Goal: Task Accomplishment & Management: Manage account settings

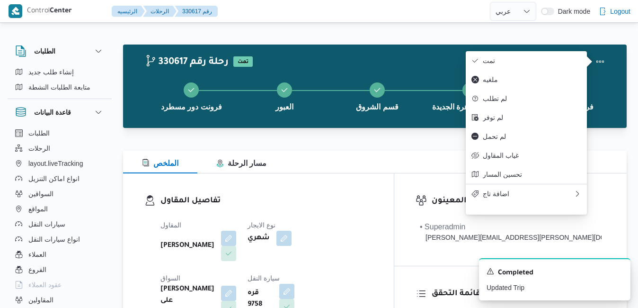
select select "ar"
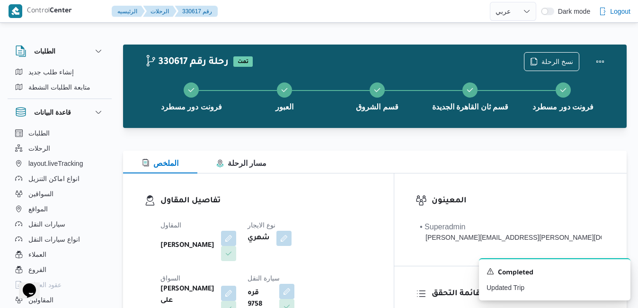
click at [305, 198] on h3 "تفاصيل المقاول" at bounding box center [267, 201] width 212 height 13
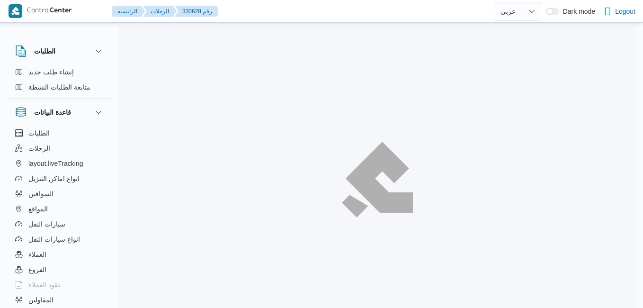
select select "ar"
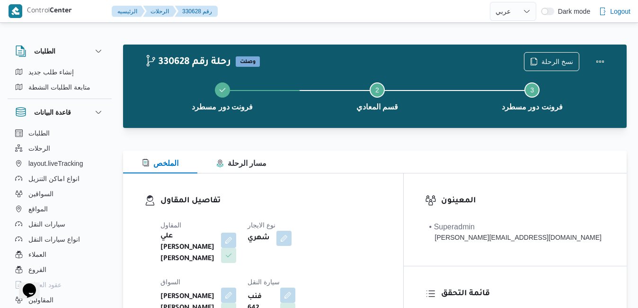
click at [369, 178] on div "تفاصيل المقاول المقاول علي يحيي علي مهران حسنين نوع الايجار شهري السواق ماهر وح…" at bounding box center [263, 284] width 280 height 223
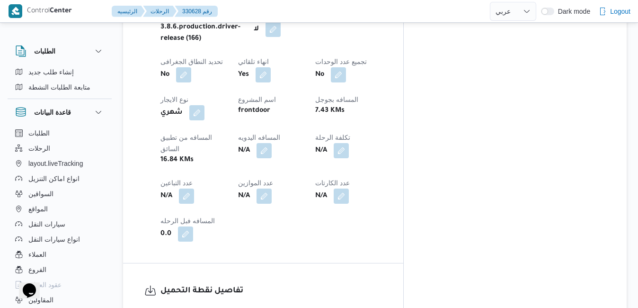
scroll to position [530, 0]
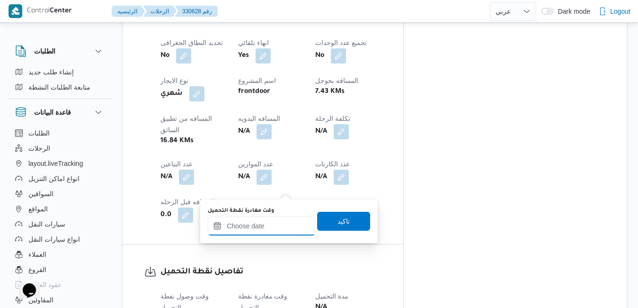
click at [256, 225] on input "وقت مغادرة نقطة التحميل" at bounding box center [261, 225] width 107 height 19
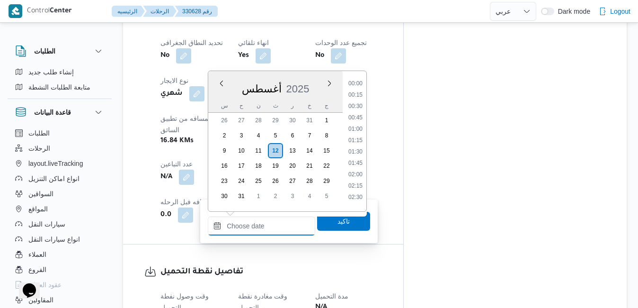
scroll to position [776, 0]
click at [306, 78] on div "[DATE]" at bounding box center [275, 87] width 134 height 24
click at [357, 100] on li "15:00" at bounding box center [356, 98] width 22 height 9
type input "١٢/٠٨/٢٠٢٥ ١٥:٠٠"
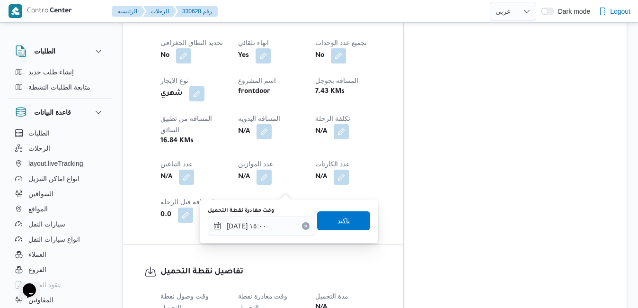
click at [346, 220] on span "تاكيد" at bounding box center [343, 220] width 53 height 19
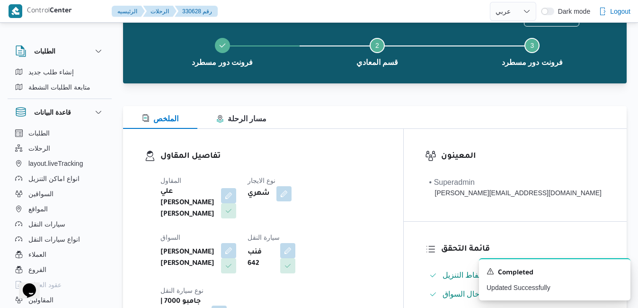
scroll to position [0, 0]
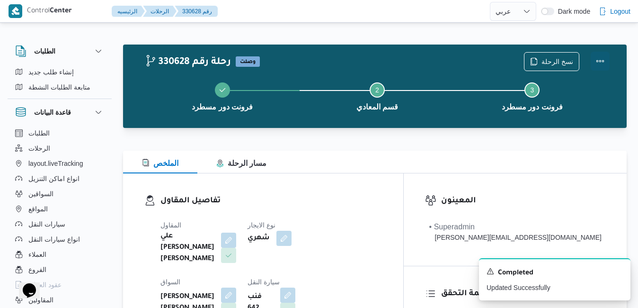
click at [605, 56] on button "Actions" at bounding box center [600, 61] width 19 height 19
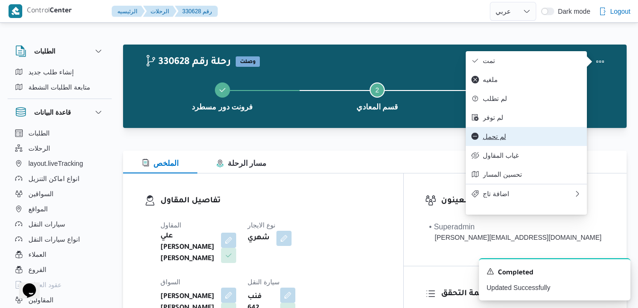
click at [515, 138] on button "لم تحمل" at bounding box center [526, 136] width 121 height 19
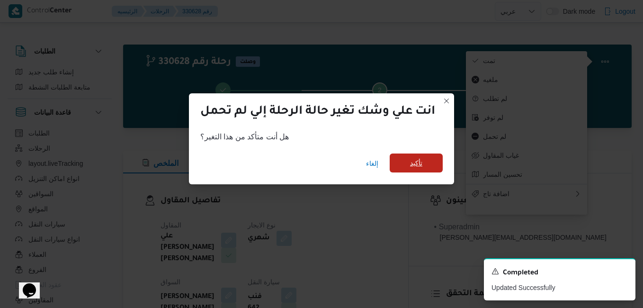
click at [422, 159] on span "تأكيد" at bounding box center [416, 162] width 12 height 11
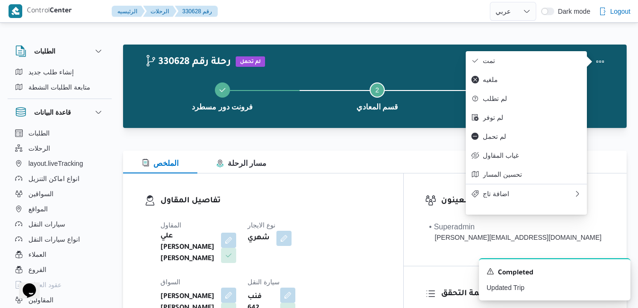
click at [422, 159] on div "الملخص مسار الرحلة" at bounding box center [375, 162] width 504 height 23
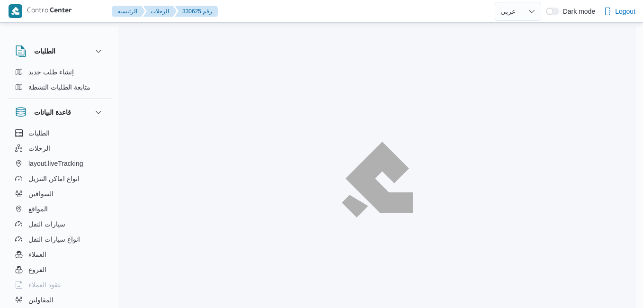
select select "ar"
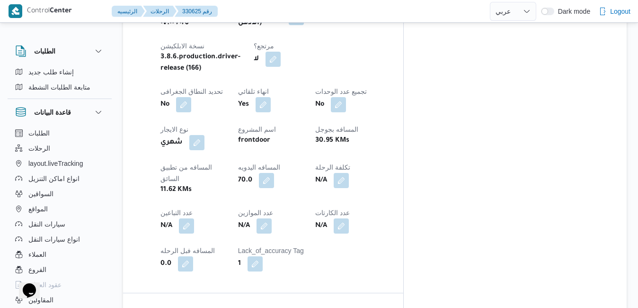
scroll to position [492, 0]
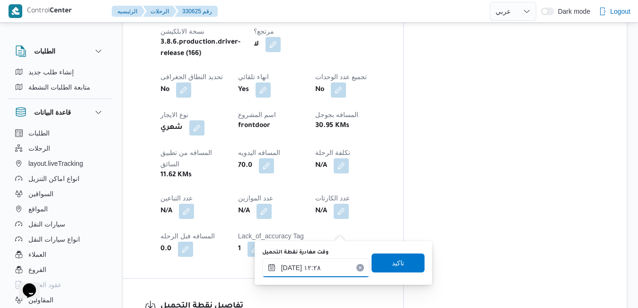
click at [304, 271] on input "١٢/٠٨/٢٠٢٥ ١٢:٢٨" at bounding box center [315, 267] width 107 height 19
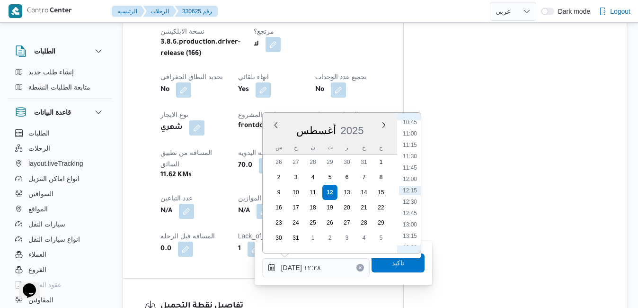
scroll to position [382, 0]
click at [413, 143] on li "08:45" at bounding box center [410, 140] width 22 height 9
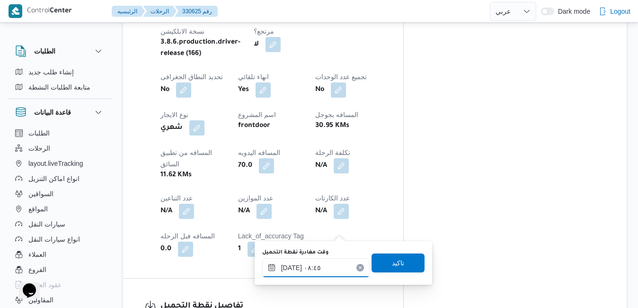
type input "١٢/٠٨/٢٠٢٥ ٠٨:٤٥"
click at [394, 268] on span "تاكيد" at bounding box center [398, 262] width 12 height 11
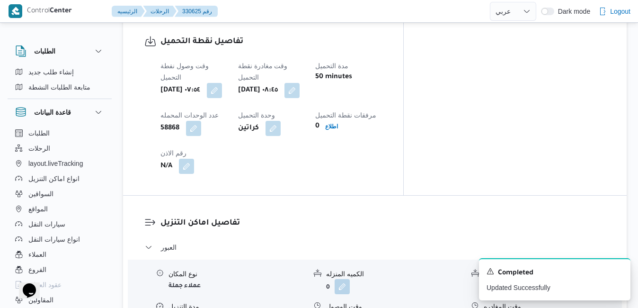
scroll to position [758, 0]
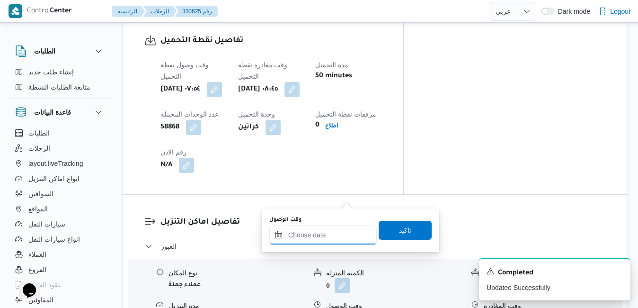
click at [334, 240] on input "وقت الوصول" at bounding box center [322, 234] width 107 height 19
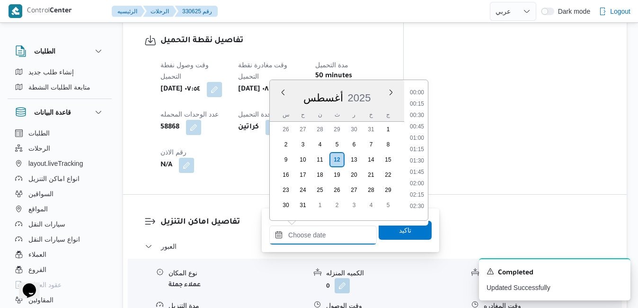
scroll to position [787, 0]
click at [375, 89] on div "أغسطس 2025" at bounding box center [337, 96] width 134 height 24
click at [421, 165] on li "09:15" at bounding box center [417, 163] width 22 height 9
type input "١٢/٠٨/٢٠٢٥ ٠٩:١٥"
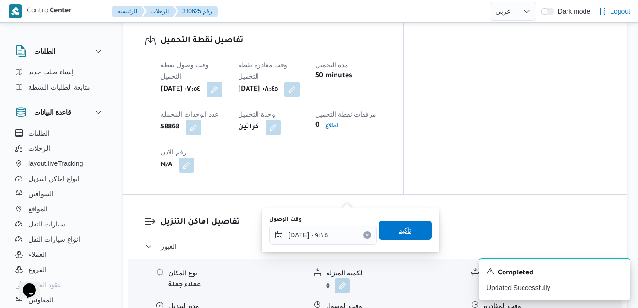
click at [399, 232] on span "تاكيد" at bounding box center [405, 229] width 12 height 11
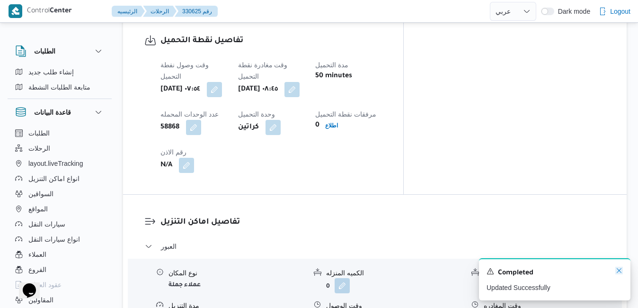
click at [620, 272] on icon "Dismiss toast" at bounding box center [619, 270] width 5 height 5
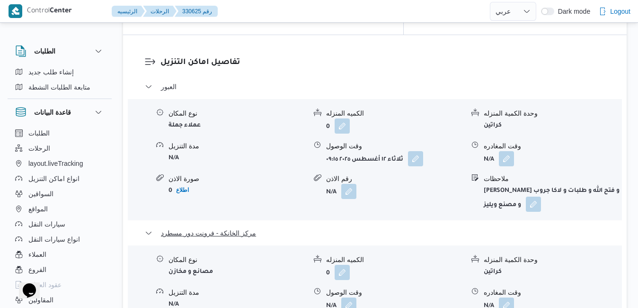
scroll to position [909, 0]
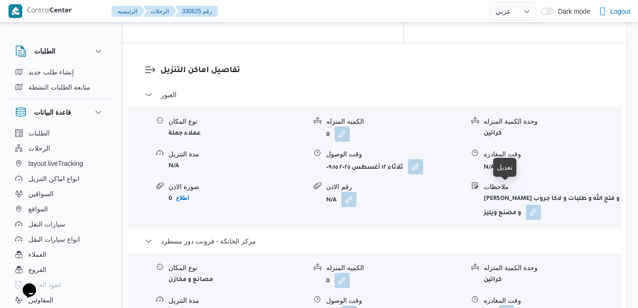
click at [508, 305] on button "button" at bounding box center [506, 312] width 15 height 15
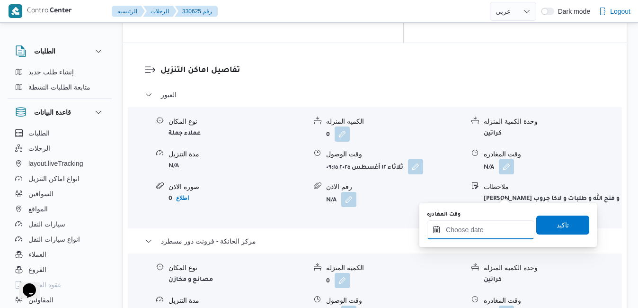
click at [486, 230] on input "وقت المغادره" at bounding box center [480, 229] width 107 height 19
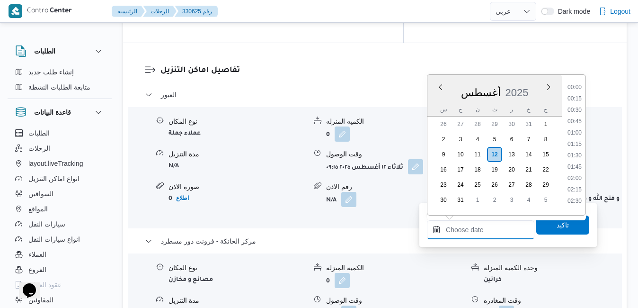
scroll to position [787, 0]
click at [522, 79] on div "أغسطس 2025" at bounding box center [495, 91] width 134 height 24
click at [578, 116] on li "18:00" at bounding box center [575, 118] width 22 height 9
type input "١٢/٠٨/٢٠٢٥ ١٨:٠٠"
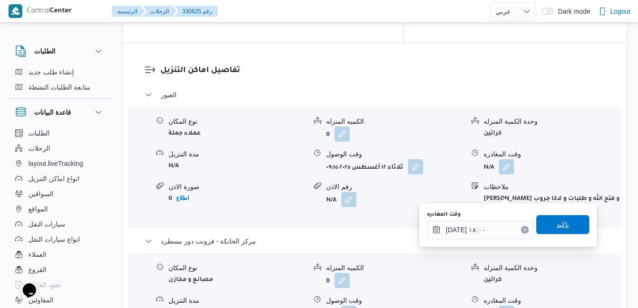
click at [547, 224] on span "تاكيد" at bounding box center [562, 224] width 53 height 19
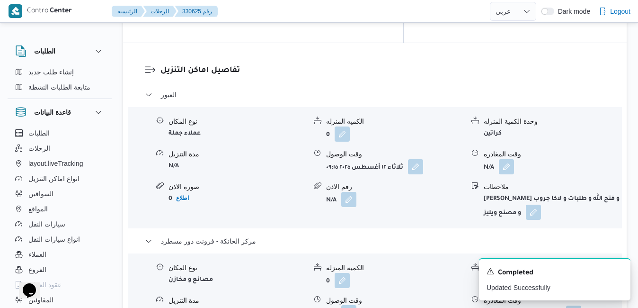
click at [346, 305] on button "button" at bounding box center [348, 312] width 15 height 15
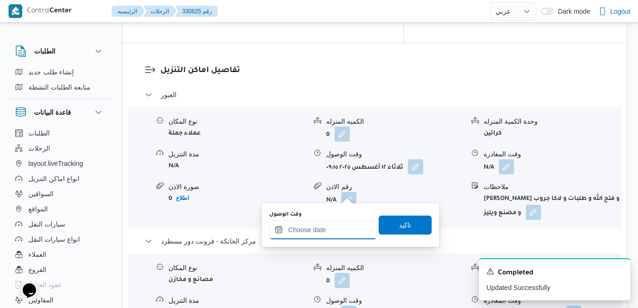
click at [352, 235] on input "وقت الوصول" at bounding box center [322, 229] width 107 height 19
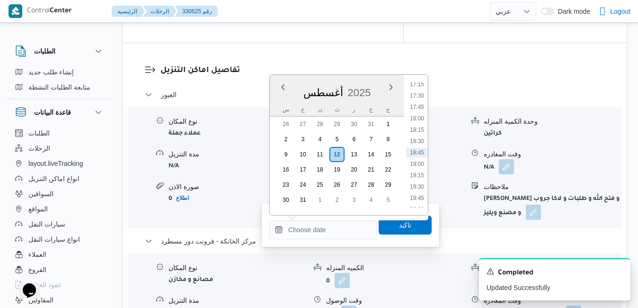
click at [374, 85] on div "أغسطس 2025" at bounding box center [337, 91] width 134 height 24
click at [420, 107] on li "17:45" at bounding box center [417, 106] width 22 height 9
type input "١٢/٠٨/٢٠٢٥ ١٧:٤٥"
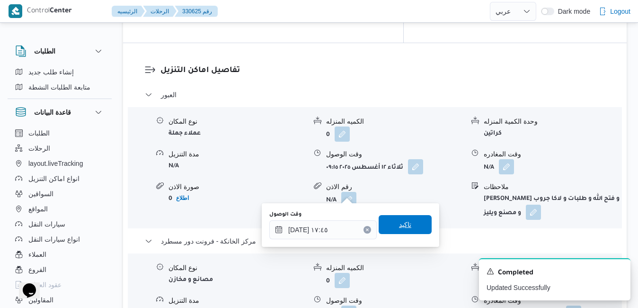
click at [400, 223] on span "تاكيد" at bounding box center [405, 224] width 12 height 11
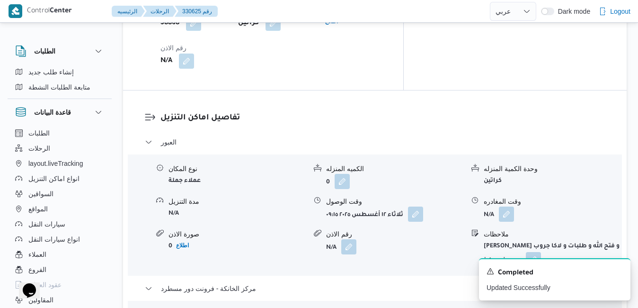
scroll to position [814, 0]
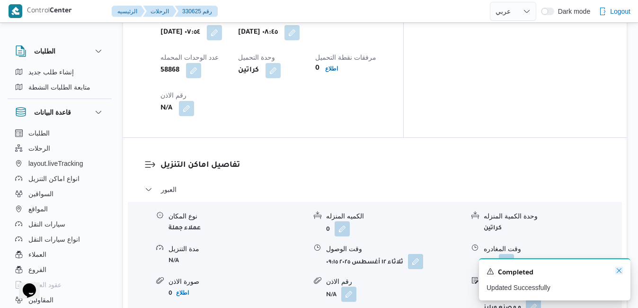
click at [620, 272] on icon "Dismiss toast" at bounding box center [620, 271] width 8 height 8
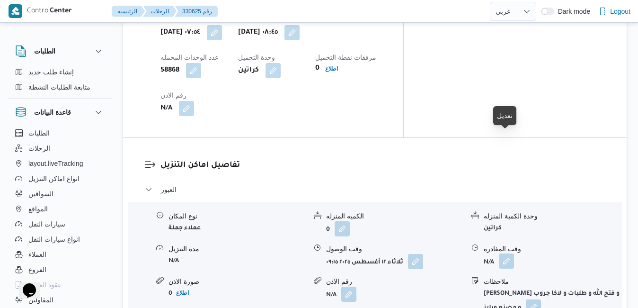
click at [505, 253] on button "button" at bounding box center [506, 260] width 15 height 15
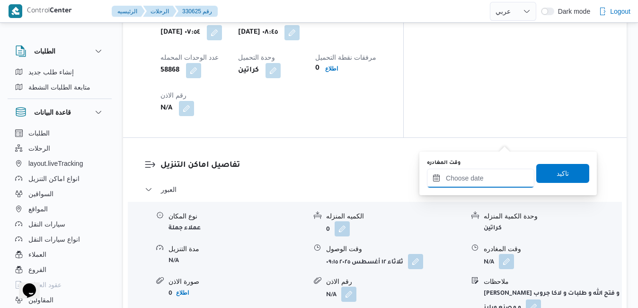
click at [478, 180] on input "وقت المغادره" at bounding box center [480, 178] width 107 height 19
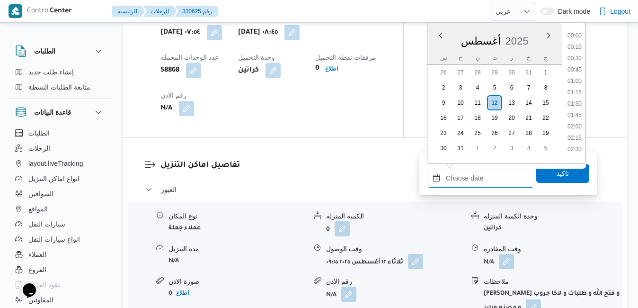
scroll to position [787, 0]
click at [472, 32] on div "أغسطس 2025" at bounding box center [495, 39] width 134 height 24
click at [579, 131] on li "17:00" at bounding box center [575, 130] width 22 height 9
type input "١٢/٠٨/٢٠٢٥ ١٧:٠٠"
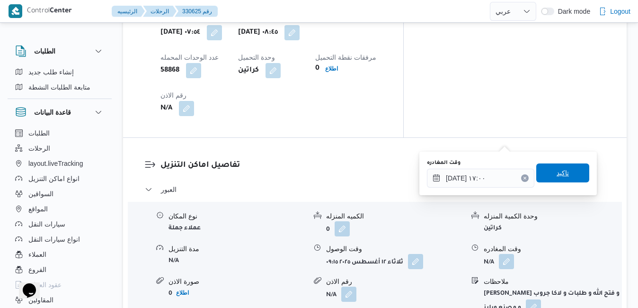
click at [563, 174] on span "تاكيد" at bounding box center [562, 172] width 53 height 19
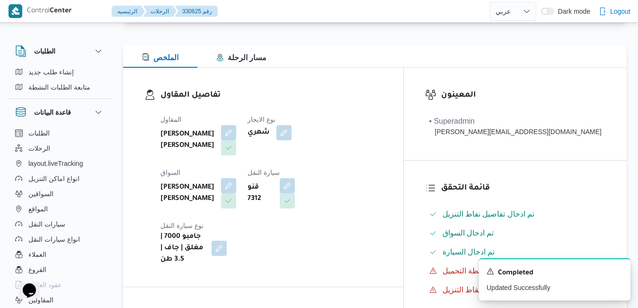
scroll to position [0, 0]
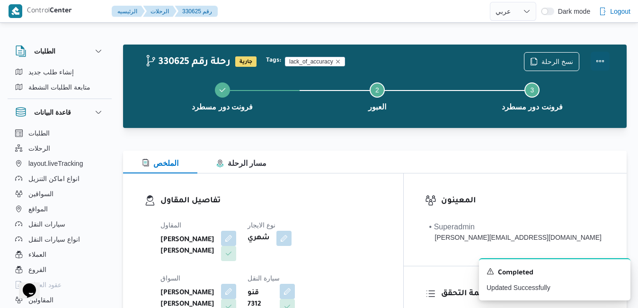
click at [600, 65] on button "Actions" at bounding box center [600, 61] width 19 height 19
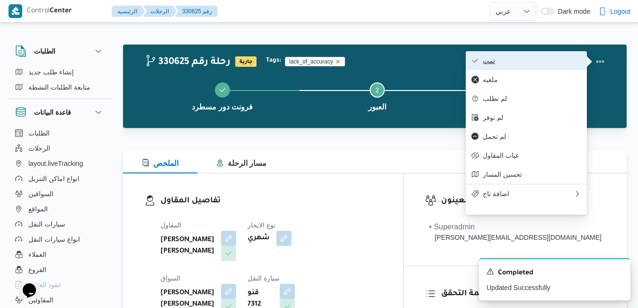
click at [550, 66] on button "تمت" at bounding box center [526, 60] width 121 height 19
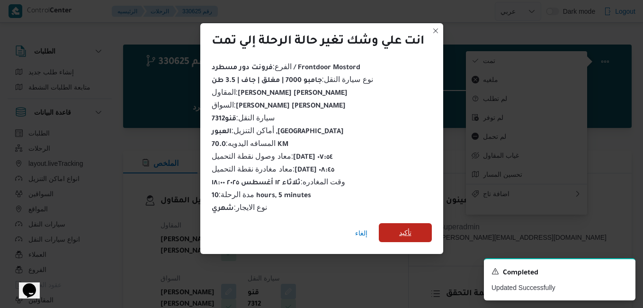
click at [414, 227] on span "تأكيد" at bounding box center [405, 232] width 53 height 19
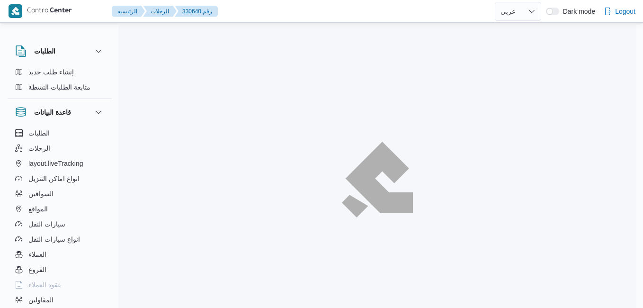
select select "ar"
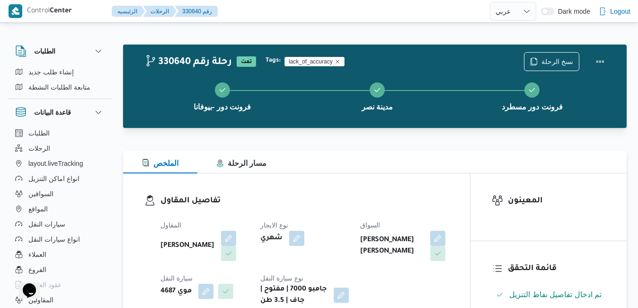
click at [400, 163] on div "الملخص مسار الرحلة" at bounding box center [375, 162] width 504 height 23
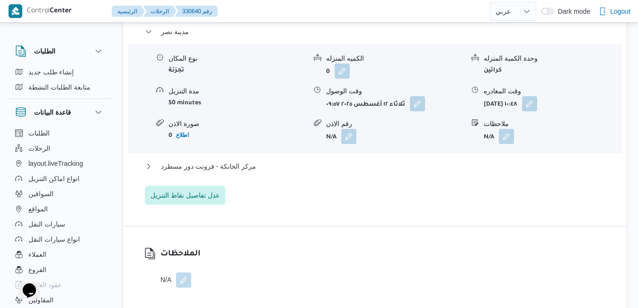
scroll to position [852, 0]
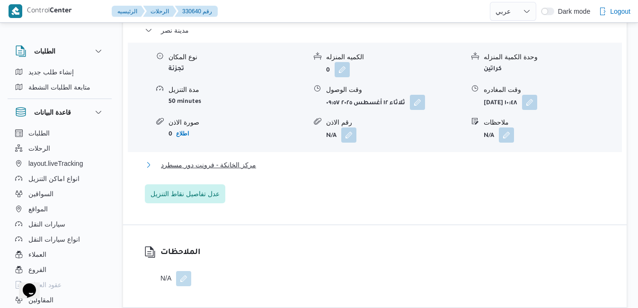
click at [390, 167] on button "مركز الخانكة - فرونت دور مسطرد" at bounding box center [375, 164] width 461 height 11
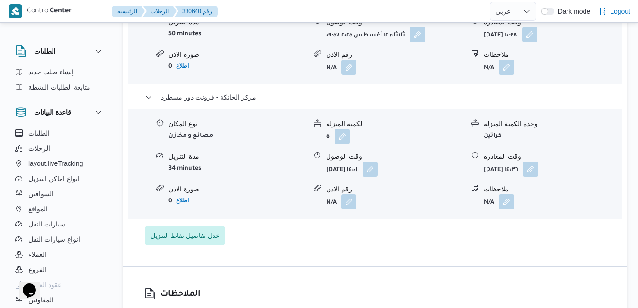
scroll to position [928, 0]
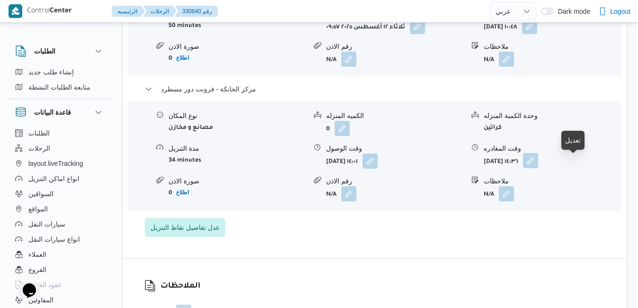
click at [538, 165] on button "button" at bounding box center [530, 160] width 15 height 15
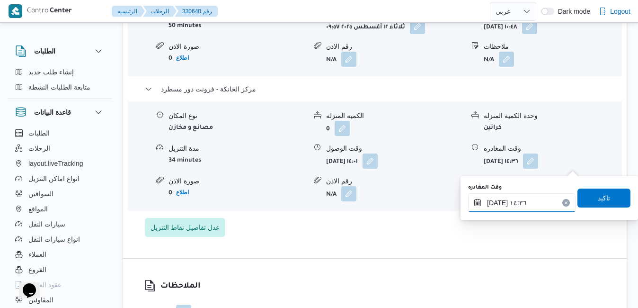
click at [528, 206] on input "١٢/٠٨/٢٠٢٥ ١٤:٣٦" at bounding box center [521, 202] width 107 height 19
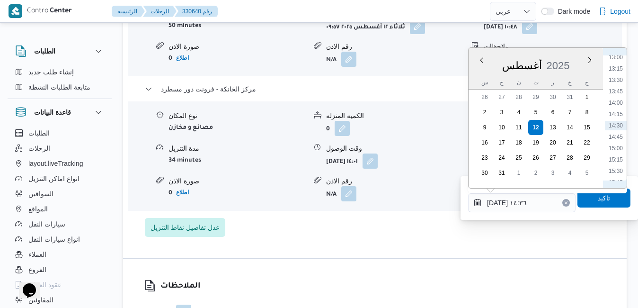
scroll to position [703, 0]
click at [617, 121] on li "16:45" at bounding box center [616, 118] width 22 height 9
type input "١٢/٠٨/٢٠٢٥ ١٦:٤٥"
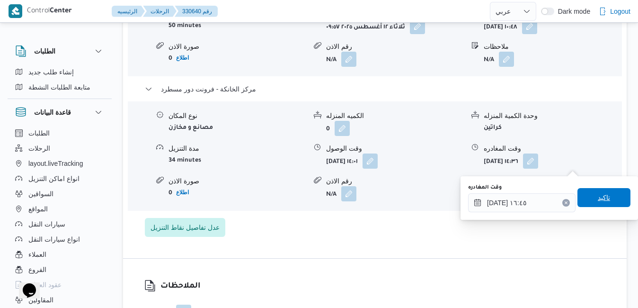
click at [588, 201] on span "تاكيد" at bounding box center [604, 197] width 53 height 19
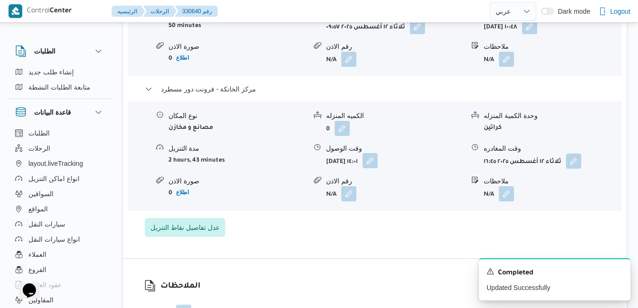
click at [378, 164] on button "button" at bounding box center [370, 160] width 15 height 15
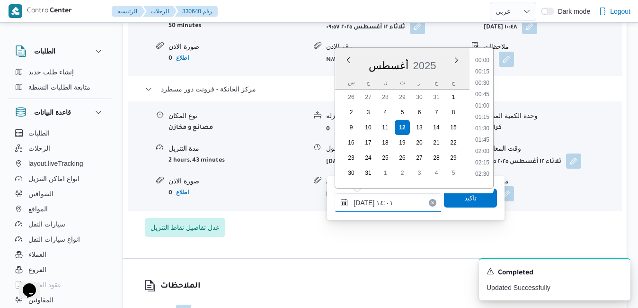
click at [379, 211] on input "١٢/٠٨/٢٠٢٥ ١٤:٠١" at bounding box center [388, 202] width 107 height 19
click at [485, 133] on li "16:30" at bounding box center [483, 129] width 22 height 9
type input "١٢/٠٨/٢٠٢٥ ١٦:٣٠"
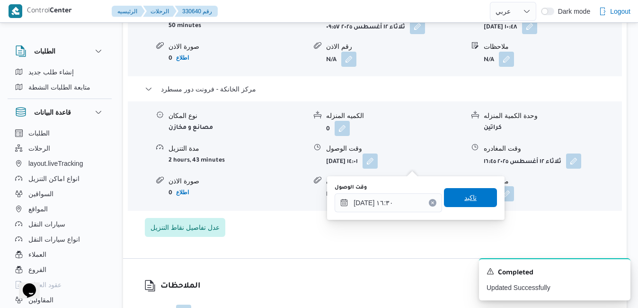
click at [471, 194] on span "تاكيد" at bounding box center [470, 197] width 53 height 19
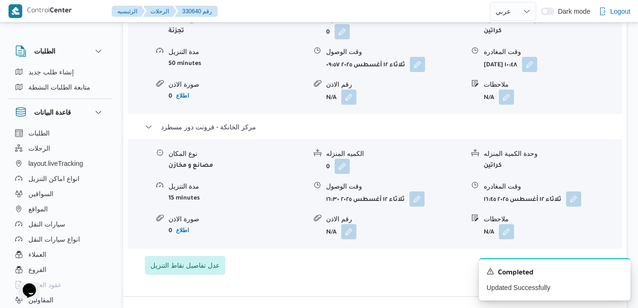
scroll to position [871, 0]
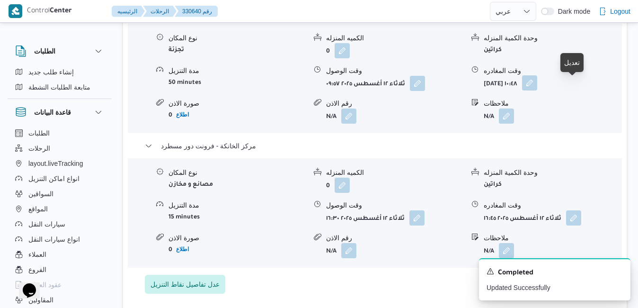
click at [537, 84] on button "button" at bounding box center [529, 82] width 15 height 15
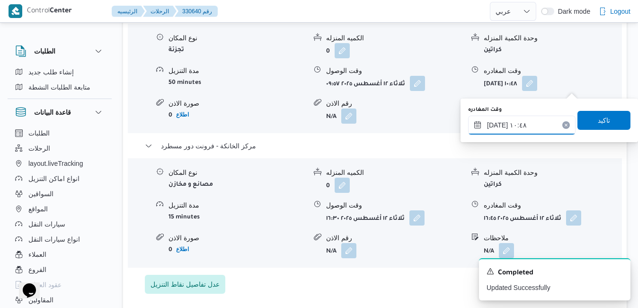
click at [537, 126] on input "١٢/٠٨/٢٠٢٥ ١٠:٤٨" at bounding box center [521, 125] width 107 height 19
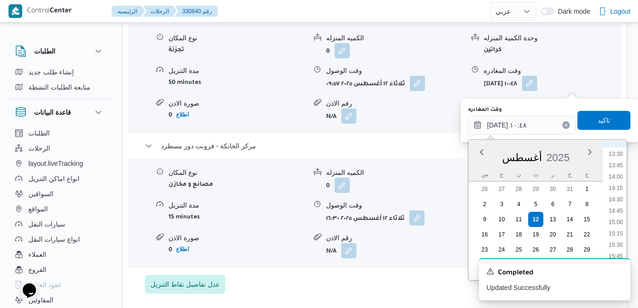
scroll to position [642, 0]
click at [619, 225] on li "15:45" at bounding box center [616, 225] width 22 height 9
type input "١٢/٠٨/٢٠٢٥ ١٥:٤٥"
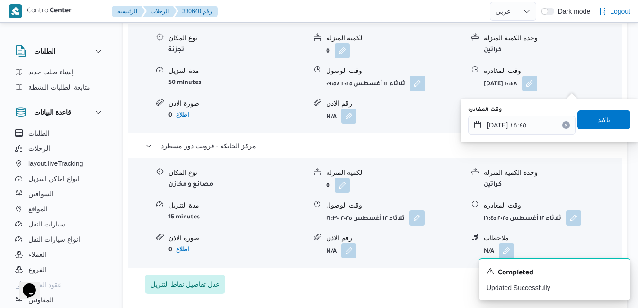
click at [606, 123] on span "تاكيد" at bounding box center [604, 119] width 53 height 19
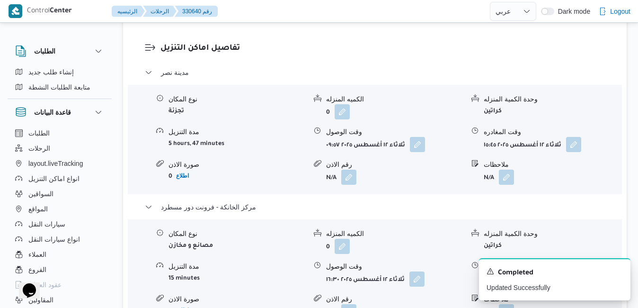
scroll to position [814, 0]
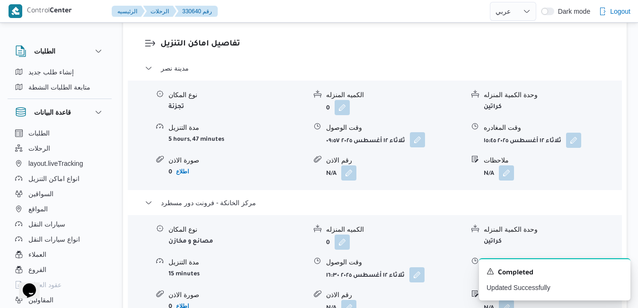
click at [421, 145] on button "button" at bounding box center [417, 139] width 15 height 15
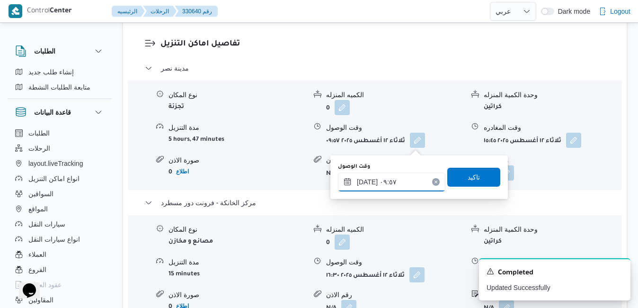
click at [379, 182] on input "١٢/٠٨/٢٠٢٥ ٠٩:٥٧" at bounding box center [391, 181] width 107 height 19
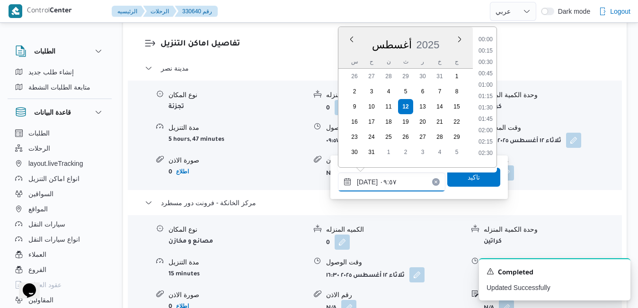
scroll to position [378, 0]
click at [486, 95] on li "09:30" at bounding box center [486, 93] width 22 height 9
type input "١٢/٠٨/٢٠٢٥ ٠٩:٣٠"
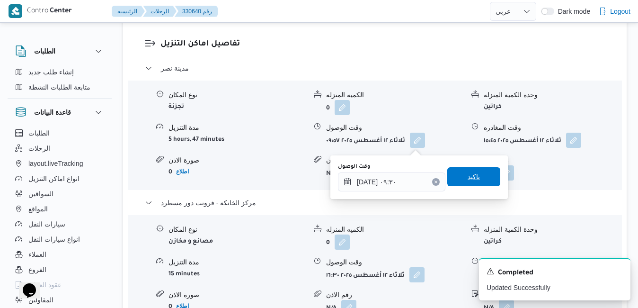
click at [468, 173] on span "تاكيد" at bounding box center [474, 176] width 12 height 11
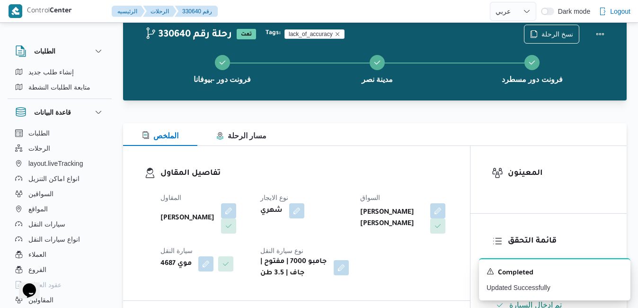
scroll to position [0, 0]
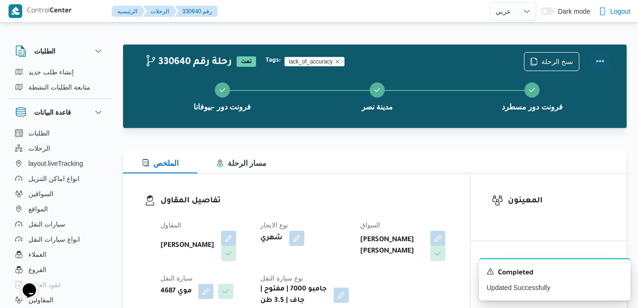
click at [594, 62] on button "Actions" at bounding box center [600, 61] width 19 height 19
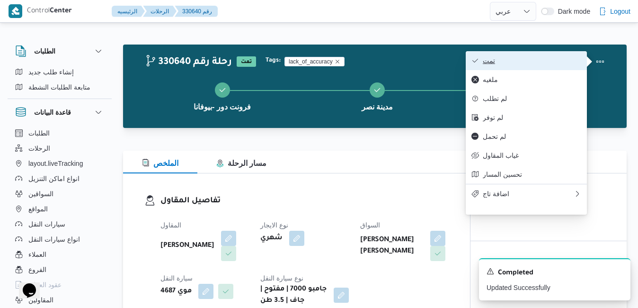
click at [538, 64] on span "تمت" at bounding box center [532, 61] width 98 height 8
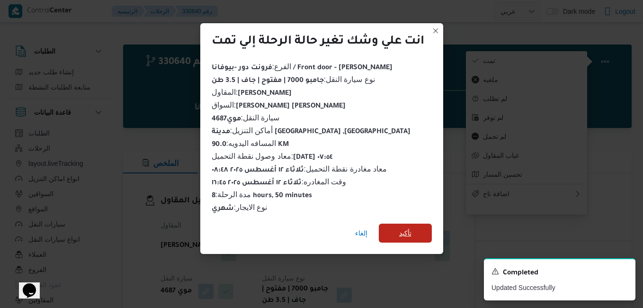
click at [402, 229] on span "تأكيد" at bounding box center [405, 232] width 12 height 11
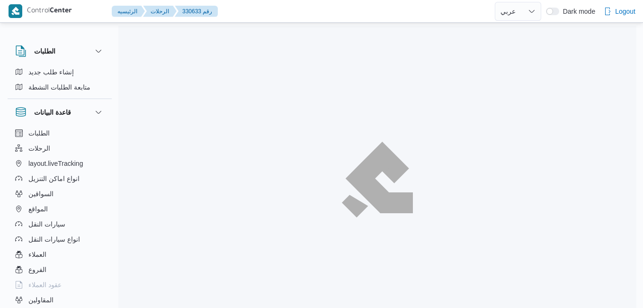
select select "ar"
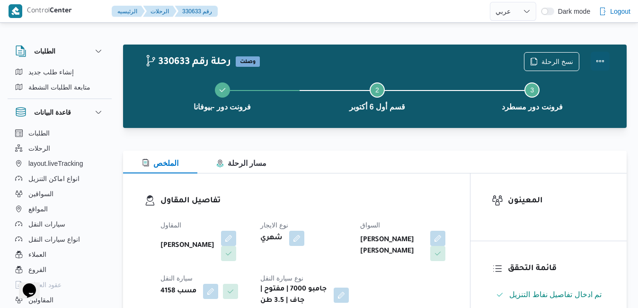
click at [600, 64] on button "Actions" at bounding box center [600, 61] width 19 height 19
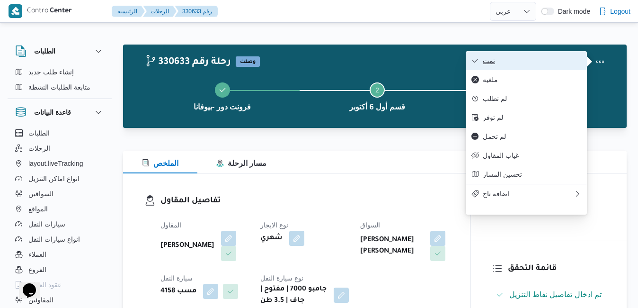
click at [531, 67] on button "تمت" at bounding box center [526, 60] width 121 height 19
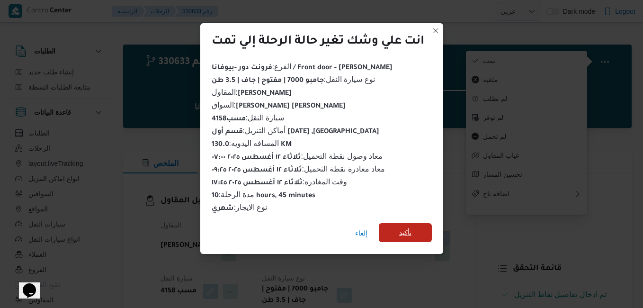
click at [403, 227] on span "تأكيد" at bounding box center [405, 232] width 12 height 11
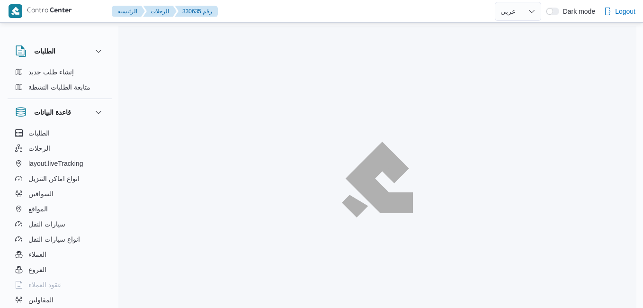
select select "ar"
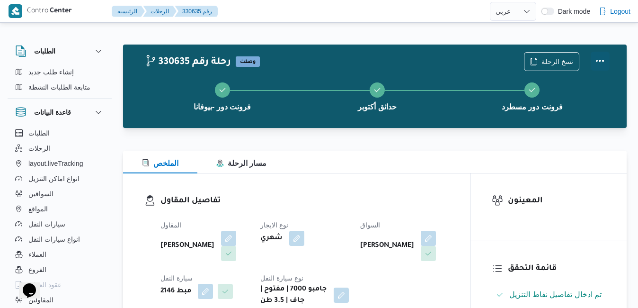
click at [605, 59] on button "Actions" at bounding box center [600, 61] width 19 height 19
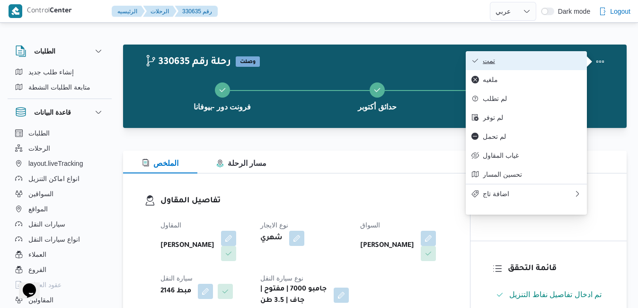
click at [542, 64] on span "تمت" at bounding box center [532, 61] width 98 height 8
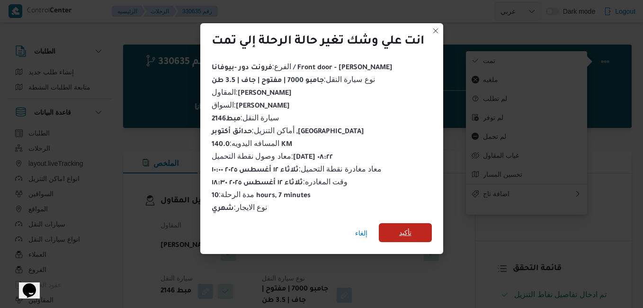
click at [401, 230] on span "تأكيد" at bounding box center [405, 232] width 12 height 11
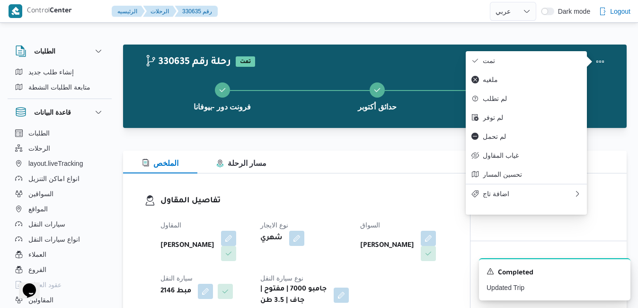
click at [420, 47] on div "330635 رحلة رقم تمت نسخ الرحلة فرونت دور -بيوفانا حدائق أكتوبر فرونت دور مسطرد" at bounding box center [375, 86] width 504 height 83
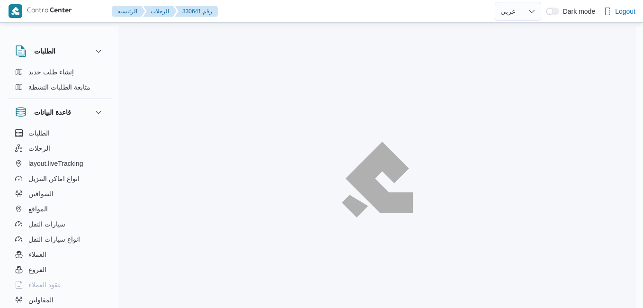
select select "ar"
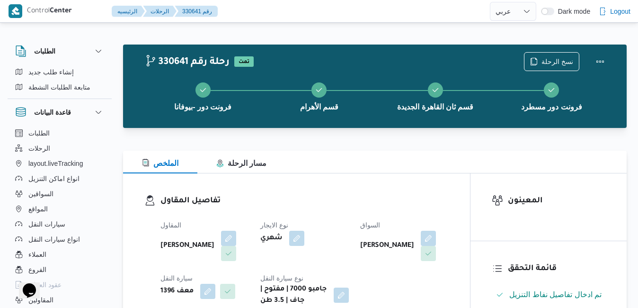
click at [323, 175] on div "تفاصيل المقاول المقاول [PERSON_NAME] نوع الايجار شهري السواق [PERSON_NAME] جاد …" at bounding box center [296, 250] width 347 height 154
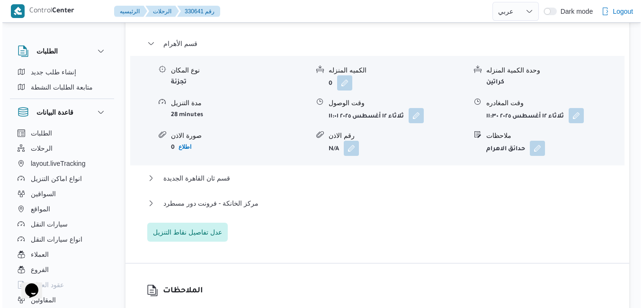
scroll to position [852, 0]
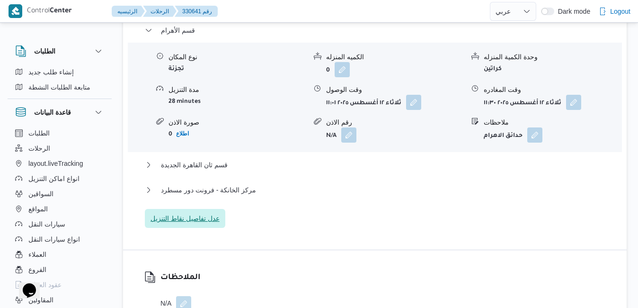
click at [216, 217] on span "عدل تفاصيل نقاط التنزيل" at bounding box center [185, 218] width 69 height 11
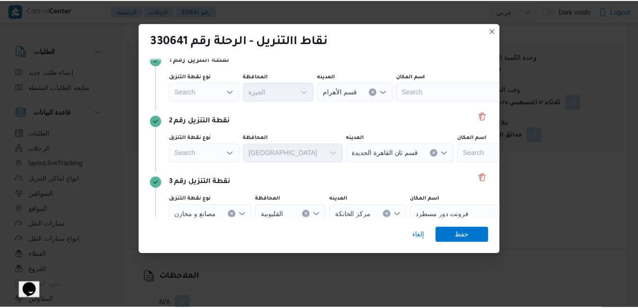
scroll to position [73, 0]
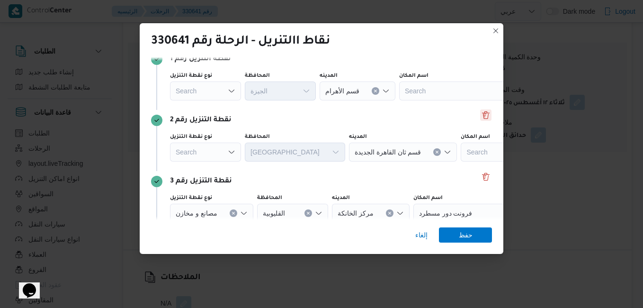
click at [482, 115] on button "Delete" at bounding box center [485, 114] width 11 height 11
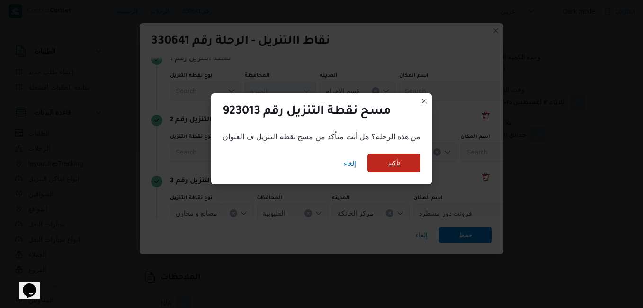
click at [397, 165] on span "تأكيد" at bounding box center [394, 162] width 12 height 11
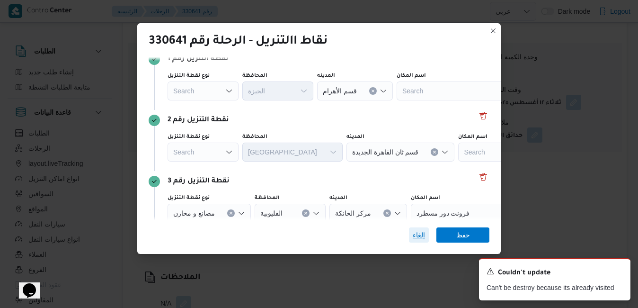
click at [415, 238] on span "إلغاء" at bounding box center [419, 234] width 12 height 11
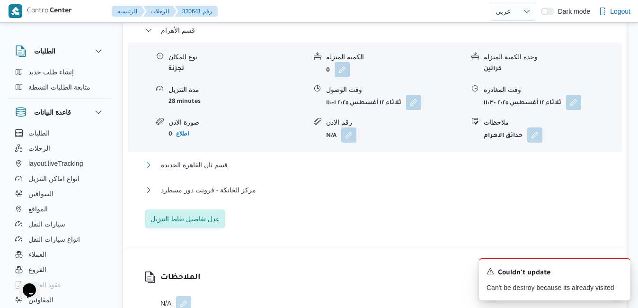
click at [345, 169] on button "قسم ثان القاهرة الجديدة" at bounding box center [375, 164] width 461 height 11
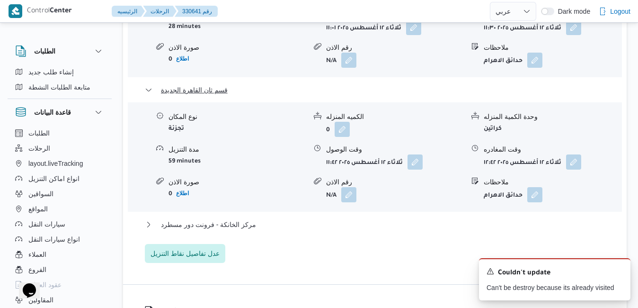
scroll to position [928, 0]
click at [323, 224] on button "مركز الخانكة - فرونت دور مسطرد" at bounding box center [375, 223] width 461 height 11
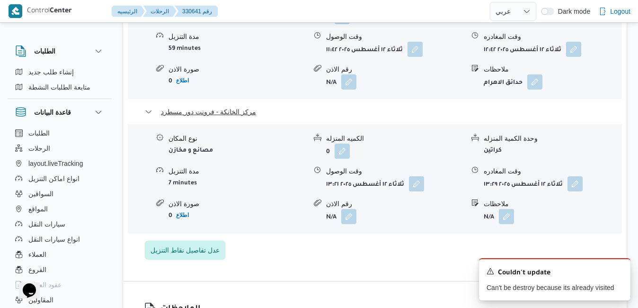
scroll to position [1042, 0]
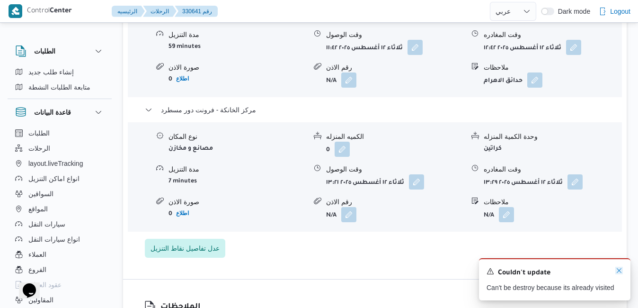
click at [619, 273] on icon "Dismiss toast" at bounding box center [620, 271] width 8 height 8
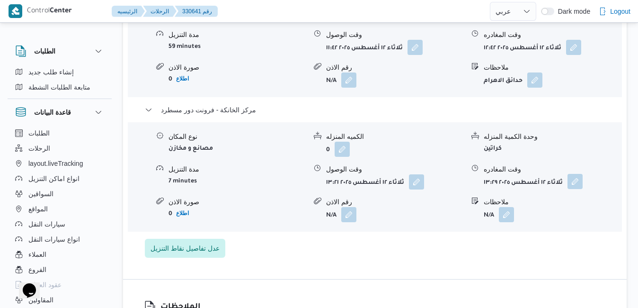
click at [580, 187] on button "button" at bounding box center [575, 181] width 15 height 15
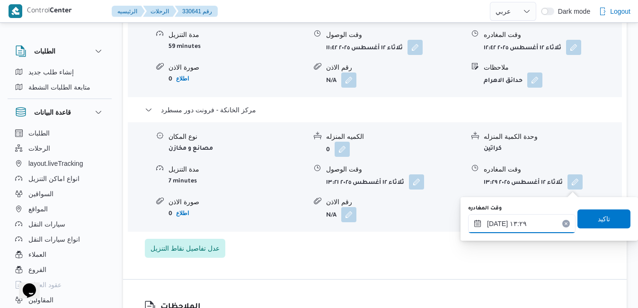
click at [529, 224] on input "[DATE] ١٣:٢٩" at bounding box center [521, 223] width 107 height 19
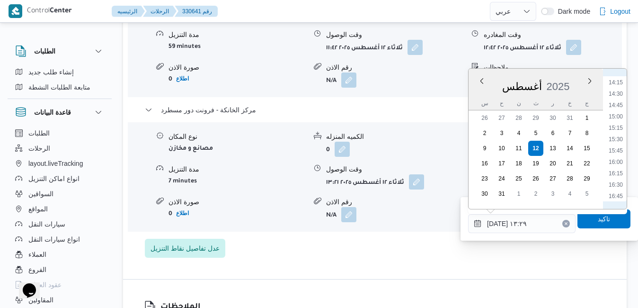
scroll to position [756, 0]
click at [620, 155] on li "18:15" at bounding box center [616, 154] width 22 height 9
type input "[DATE] ١٨:١٥"
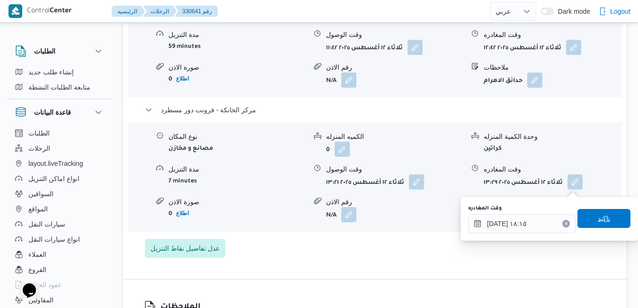
click at [589, 220] on span "تاكيد" at bounding box center [604, 218] width 53 height 19
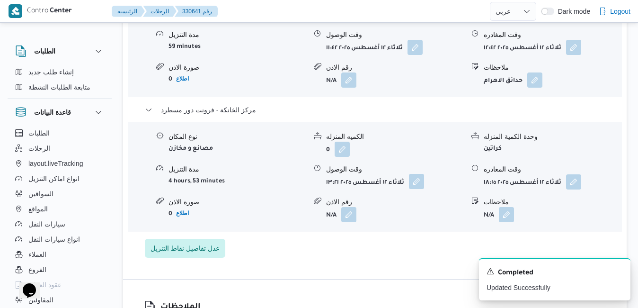
click at [415, 185] on button "button" at bounding box center [416, 181] width 15 height 15
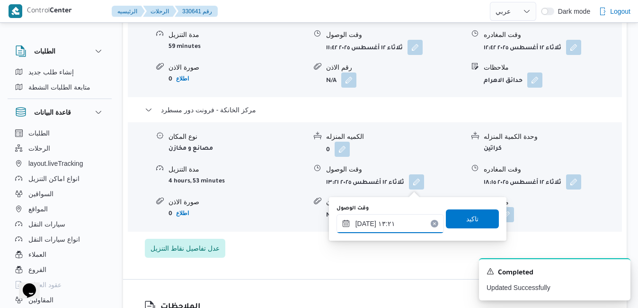
click at [385, 223] on input "[DATE] ١٣:٢١" at bounding box center [390, 223] width 107 height 19
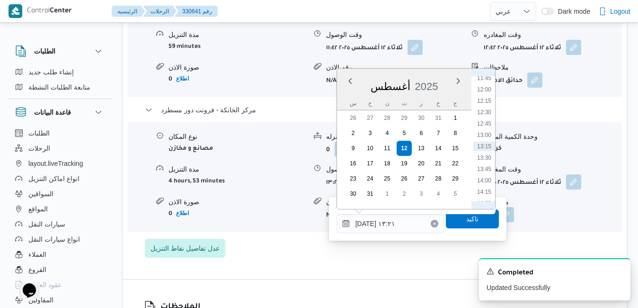
scroll to position [428, 0]
click at [496, 170] on div "Previous Month Next month أغسطس ٢٠٢٥ أغسطس 2025 س ح ن ث ر خ ج 26 27 28 29 30 31…" at bounding box center [416, 138] width 159 height 141
click at [487, 145] on li "18:00" at bounding box center [484, 143] width 22 height 9
type input "[DATE] ١٨:٠٠"
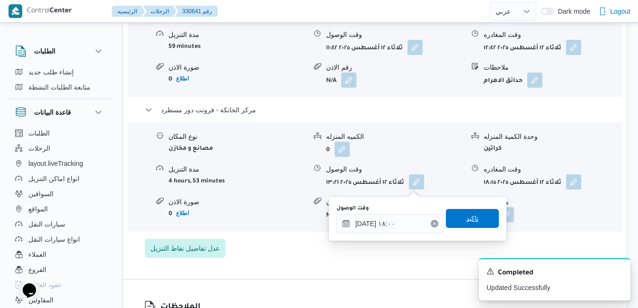
click at [468, 215] on span "تاكيد" at bounding box center [472, 218] width 12 height 11
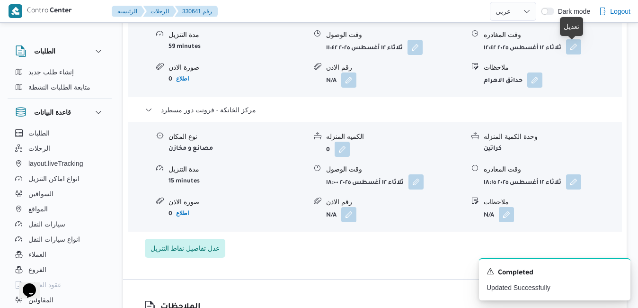
click at [576, 50] on button "button" at bounding box center [573, 46] width 15 height 15
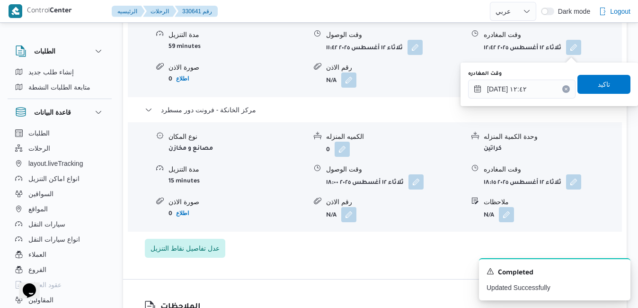
click at [565, 89] on icon "Clear input" at bounding box center [566, 89] width 2 height 2
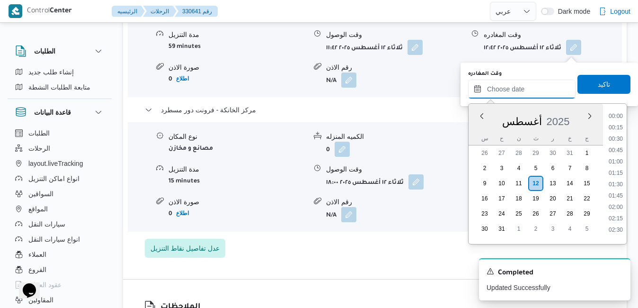
scroll to position [798, 0]
click at [598, 87] on span "تاكيد" at bounding box center [604, 83] width 12 height 11
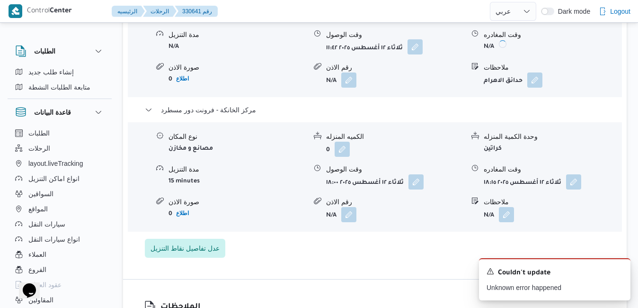
click at [411, 49] on button "button" at bounding box center [415, 46] width 15 height 15
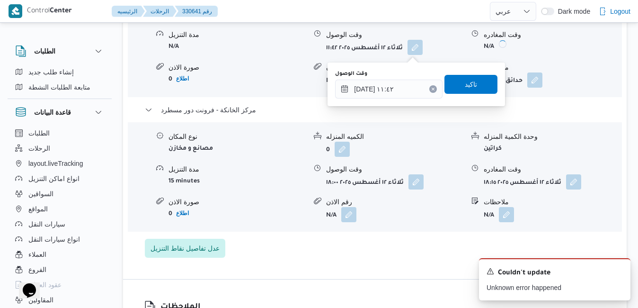
click at [432, 89] on icon "Clear input" at bounding box center [433, 89] width 2 height 2
click at [451, 83] on span "تاكيد" at bounding box center [471, 83] width 53 height 19
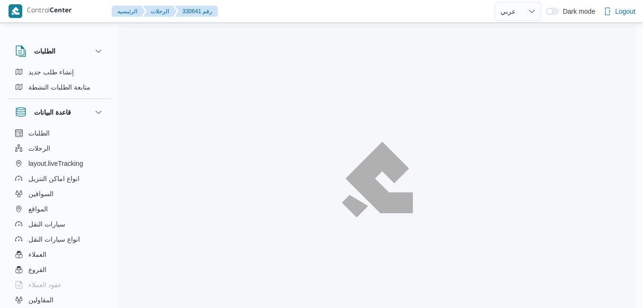
select select "ar"
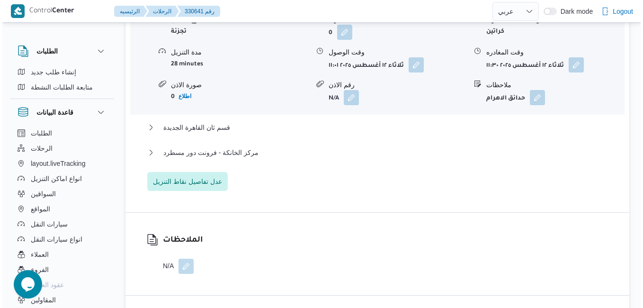
scroll to position [897, 0]
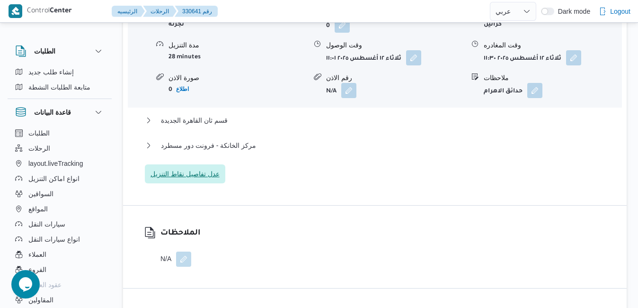
click at [206, 179] on span "عدل تفاصيل نقاط التنزيل" at bounding box center [185, 173] width 69 height 11
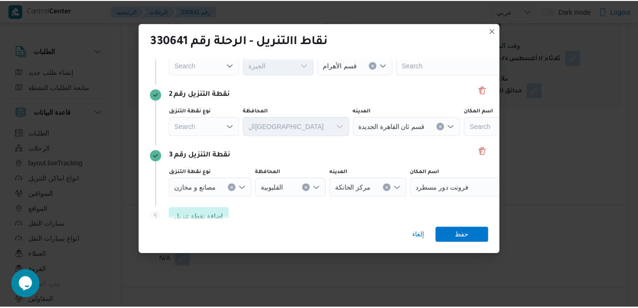
scroll to position [114, 0]
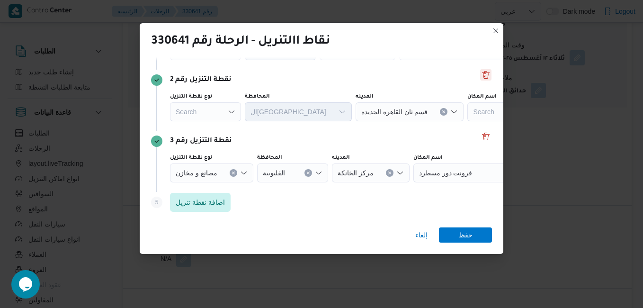
click at [480, 72] on button "Delete" at bounding box center [485, 74] width 11 height 11
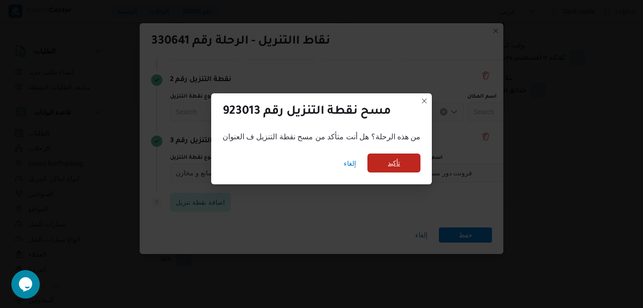
click at [392, 164] on span "تأكيد" at bounding box center [394, 162] width 12 height 11
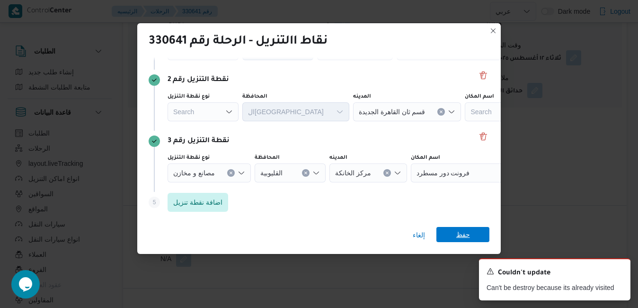
click at [473, 233] on span "حفظ" at bounding box center [463, 234] width 53 height 15
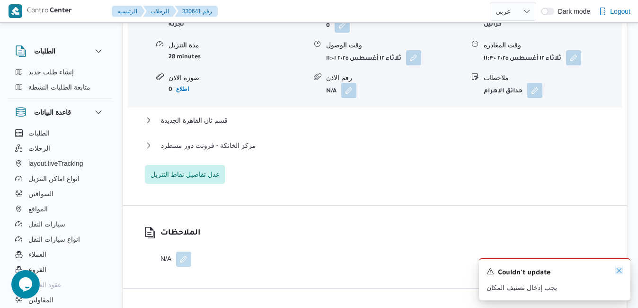
click at [618, 270] on icon "Dismiss toast" at bounding box center [619, 270] width 5 height 5
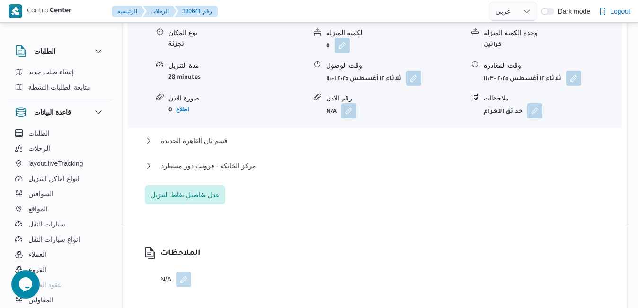
scroll to position [878, 0]
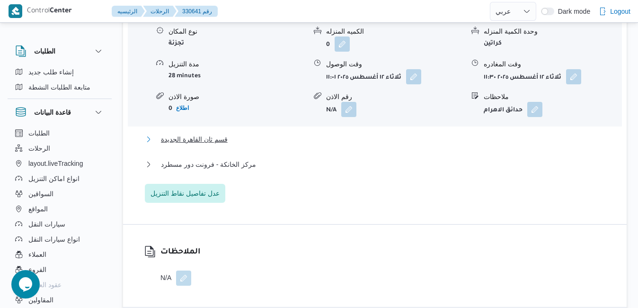
click at [419, 141] on button "قسم ثان القاهرة الجديدة" at bounding box center [375, 139] width 461 height 11
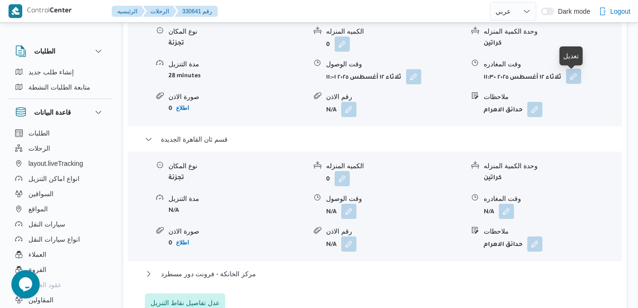
click at [572, 80] on button "button" at bounding box center [573, 76] width 15 height 15
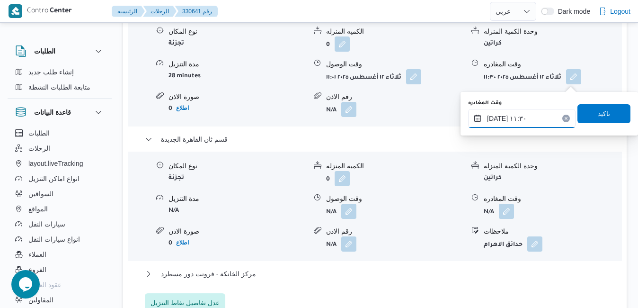
click at [520, 116] on input "١٢/٠٨/٢٠٢٥ ١١:٣٠" at bounding box center [521, 118] width 107 height 19
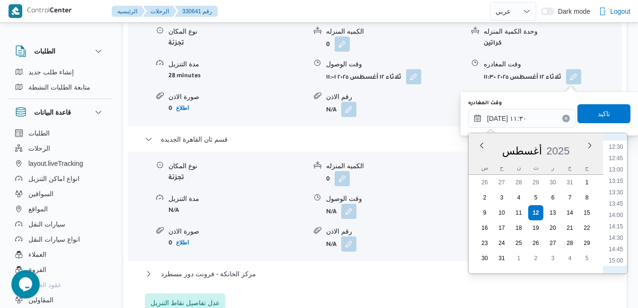
scroll to position [676, 0]
click at [635, 41] on div "الطلبات إنشاء طلب جديد متابعة الطلبات النشطة قاعدة البيانات الطلبات الرحلات lay…" at bounding box center [319, 250] width 638 height 2197
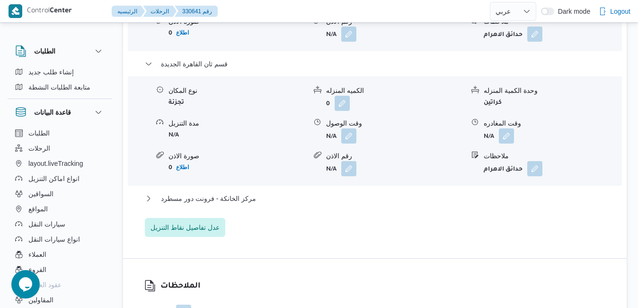
scroll to position [954, 0]
click at [416, 204] on button "مركز الخانكة - فرونت دور مسطرد" at bounding box center [375, 197] width 461 height 11
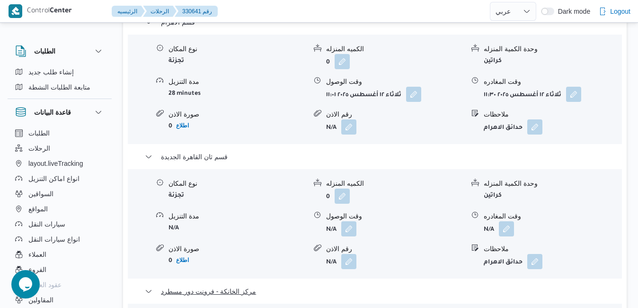
scroll to position [859, 0]
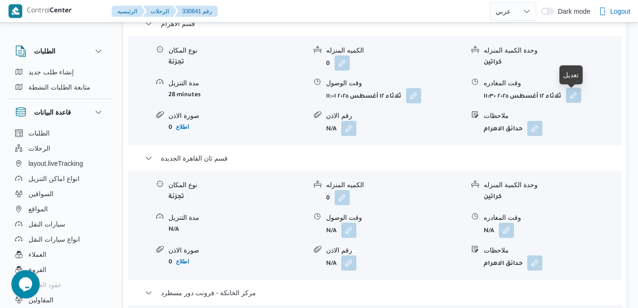
click at [571, 95] on button "button" at bounding box center [573, 95] width 15 height 15
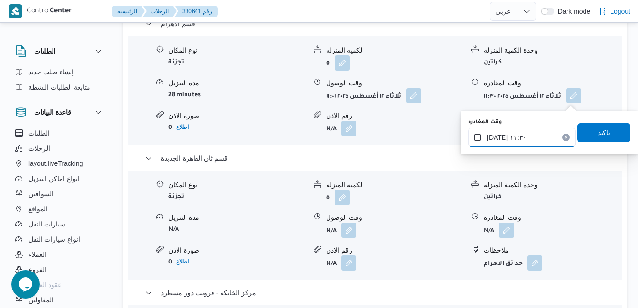
click at [525, 137] on input "١٢/٠٨/٢٠٢٥ ١١:٣٠" at bounding box center [521, 137] width 107 height 19
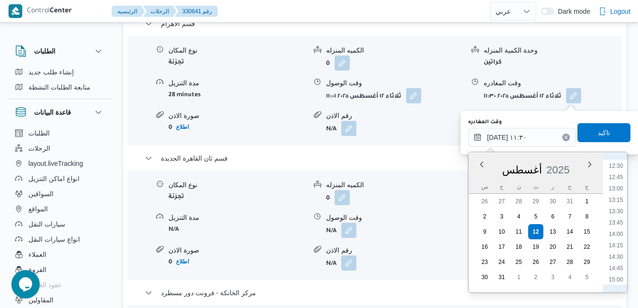
scroll to position [676, 0]
click at [620, 260] on li "17:00" at bounding box center [616, 260] width 22 height 9
type input "١٢/٠٨/٢٠٢٥ ١٧:٠٠"
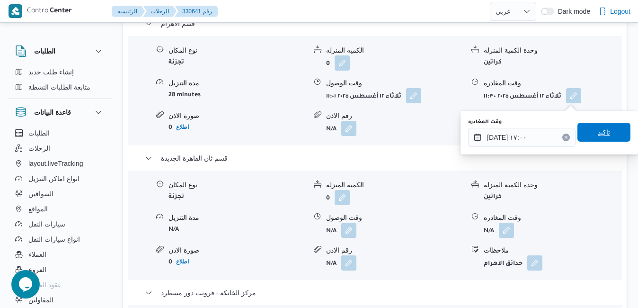
click at [607, 130] on span "تاكيد" at bounding box center [604, 132] width 53 height 19
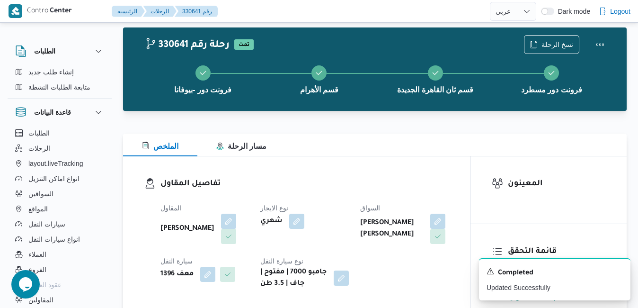
scroll to position [0, 0]
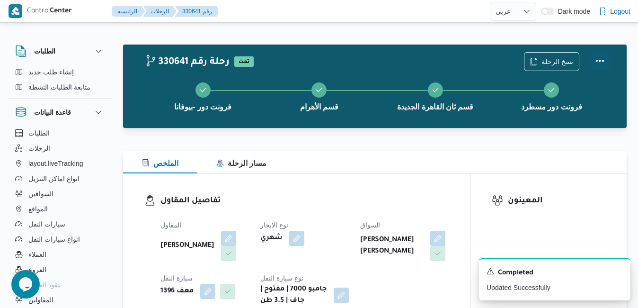
click at [602, 59] on button "Actions" at bounding box center [600, 61] width 19 height 19
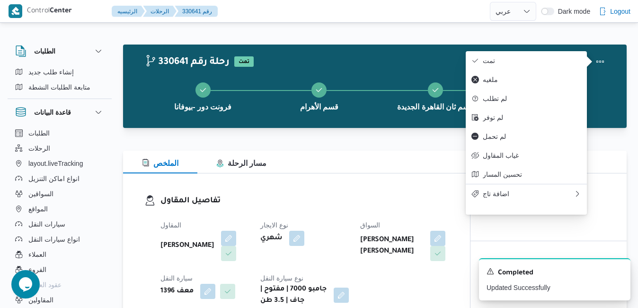
click at [382, 188] on div "تفاصيل المقاول المقاول [PERSON_NAME] نوع الايجار شهري السواق [PERSON_NAME] جاد …" at bounding box center [296, 250] width 347 height 154
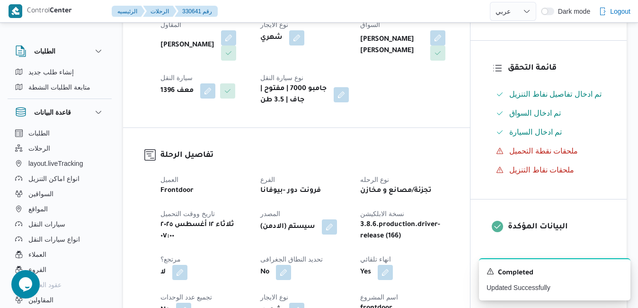
scroll to position [303, 0]
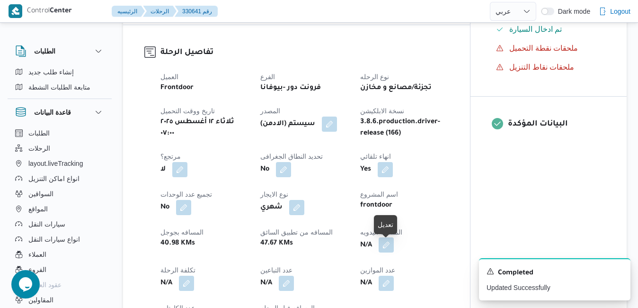
click at [388, 250] on button "button" at bounding box center [386, 244] width 15 height 15
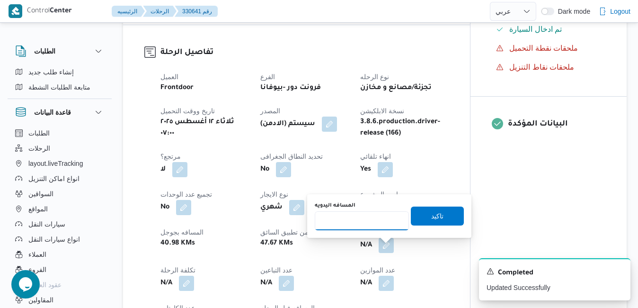
click at [374, 222] on input "المسافه اليدويه" at bounding box center [362, 220] width 94 height 19
type input "110"
click at [418, 216] on span "تاكيد" at bounding box center [437, 215] width 53 height 19
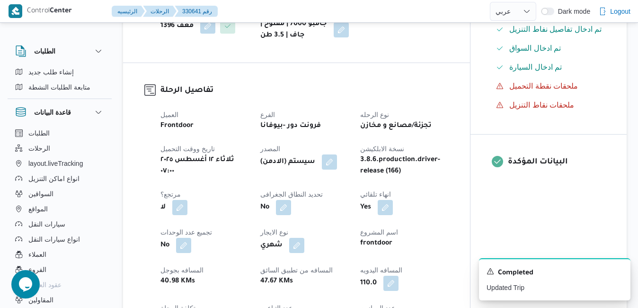
scroll to position [0, 0]
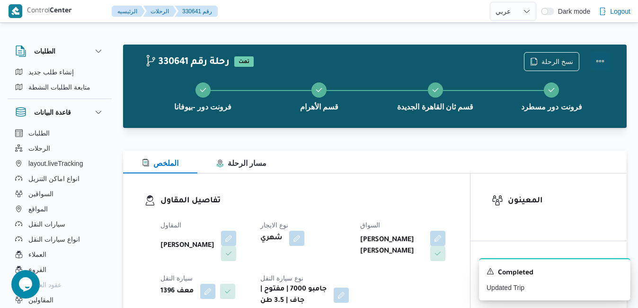
click at [599, 62] on button "Actions" at bounding box center [600, 61] width 19 height 19
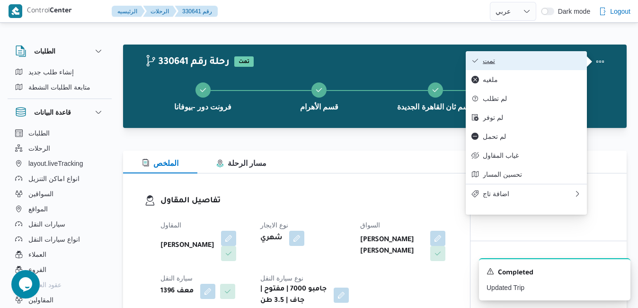
click at [552, 64] on span "تمت" at bounding box center [532, 61] width 98 height 8
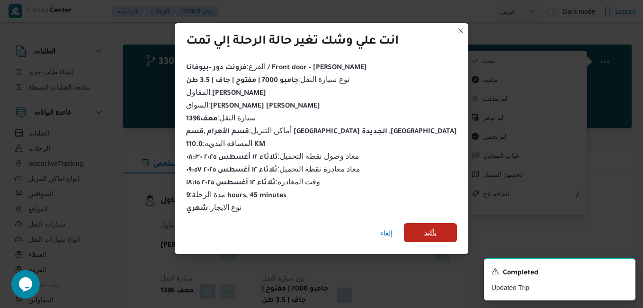
click at [422, 225] on span "تأكيد" at bounding box center [430, 232] width 53 height 19
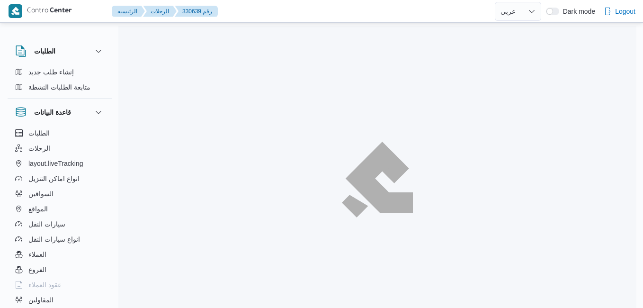
select select "ar"
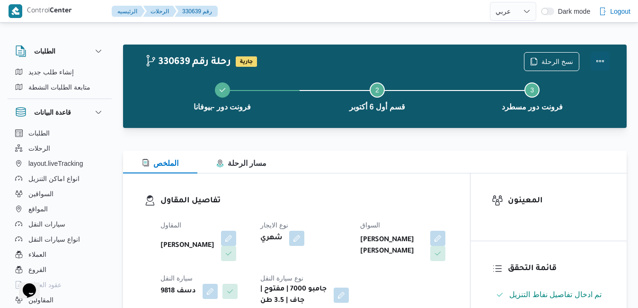
click at [600, 62] on button "Actions" at bounding box center [600, 61] width 19 height 19
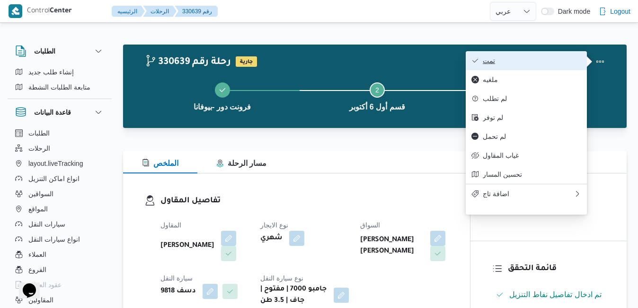
click at [518, 64] on span "تمت" at bounding box center [532, 61] width 98 height 8
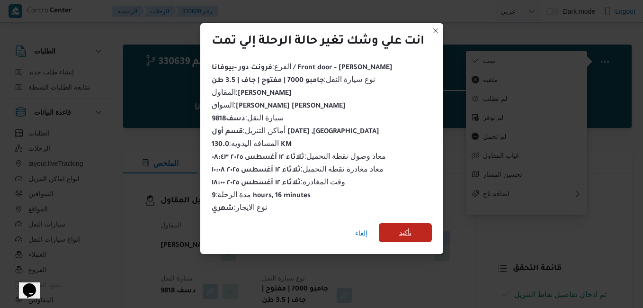
click at [402, 233] on span "تأكيد" at bounding box center [405, 232] width 12 height 11
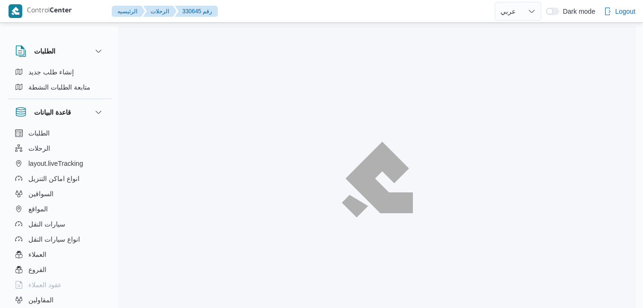
select select "ar"
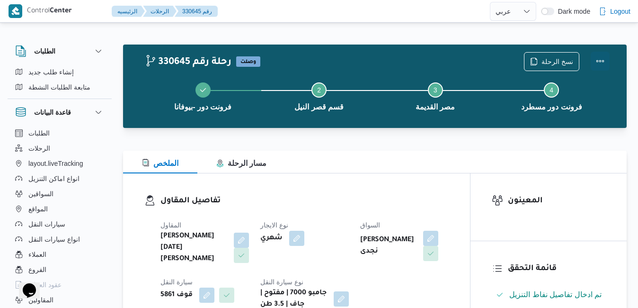
click at [595, 59] on button "Actions" at bounding box center [600, 61] width 19 height 19
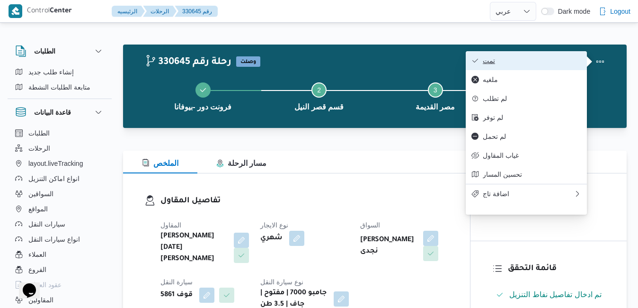
click at [551, 60] on span "تمت" at bounding box center [532, 61] width 98 height 8
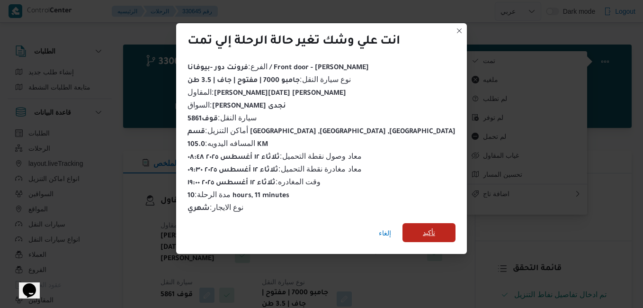
click at [423, 230] on span "تأكيد" at bounding box center [429, 232] width 12 height 11
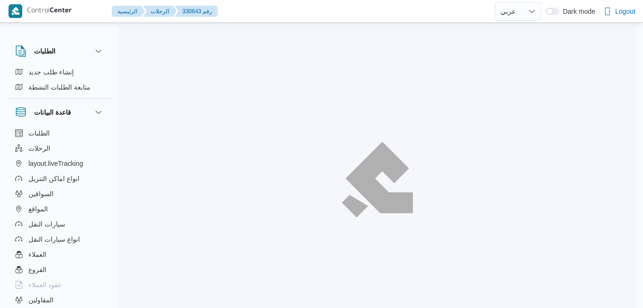
select select "ar"
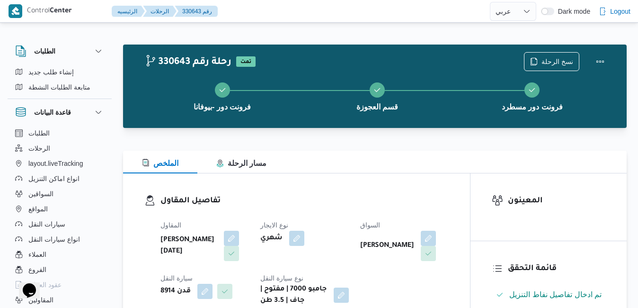
click at [408, 126] on div "330643 رحلة رقم تمت نسخ الرحلة فرونت دور -بيوفانا قسم العجوزة فرونت دور مسطرد" at bounding box center [375, 86] width 504 height 83
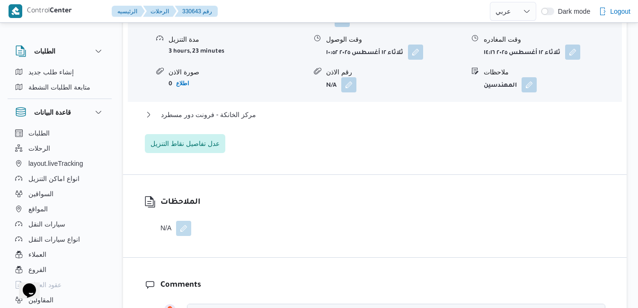
scroll to position [909, 0]
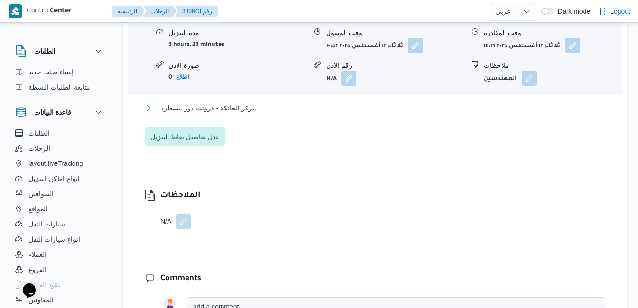
click at [395, 114] on button "مركز الخانكة - فرونت دور مسطرد" at bounding box center [375, 107] width 461 height 11
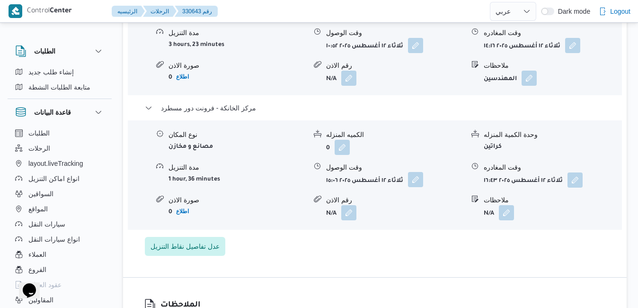
click at [419, 183] on button "button" at bounding box center [415, 179] width 15 height 15
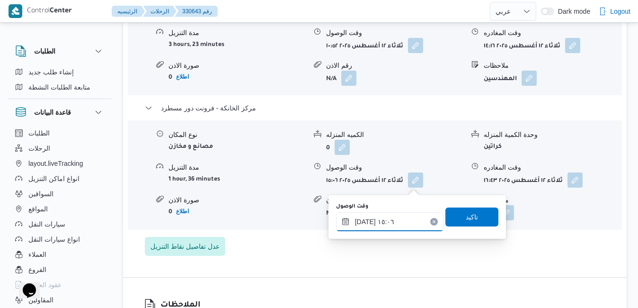
click at [375, 225] on input "[DATE] ١٥:٠٦" at bounding box center [389, 221] width 107 height 19
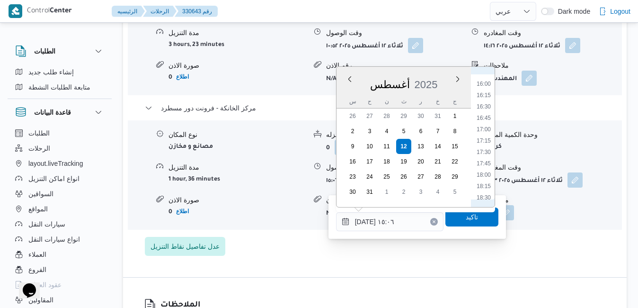
scroll to position [726, 0]
click at [488, 105] on li "16:30" at bounding box center [484, 102] width 22 height 9
type input "١٢/٠٨/٢٠٢٥ ١٦:٣٠"
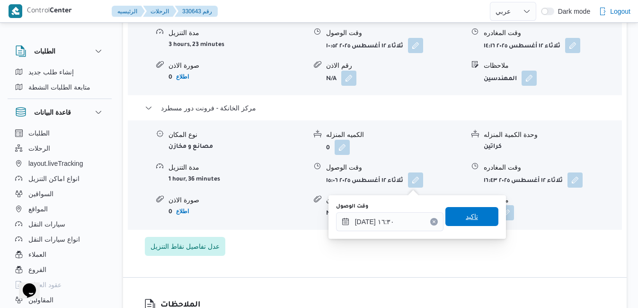
click at [466, 214] on span "تاكيد" at bounding box center [472, 216] width 12 height 11
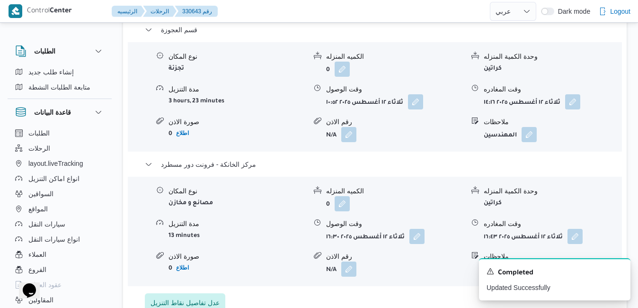
scroll to position [852, 0]
click at [574, 101] on button "button" at bounding box center [572, 101] width 15 height 15
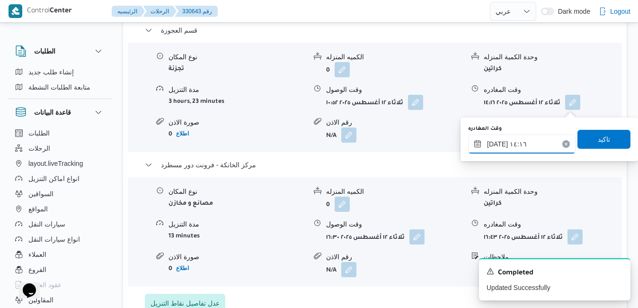
click at [519, 143] on input "١٢/٠٨/٢٠٢٥ ١٤:١٦" at bounding box center [521, 143] width 107 height 19
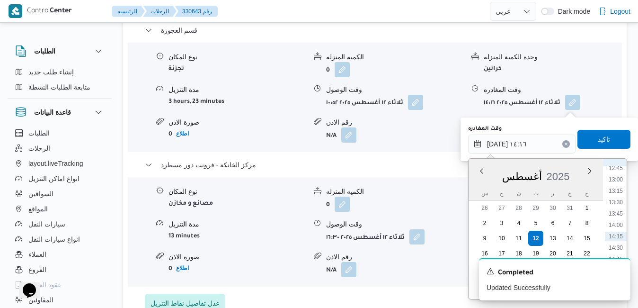
scroll to position [692, 0]
click at [620, 196] on li "15:45" at bounding box center [616, 194] width 22 height 9
type input "١٢/٠٨/٢٠٢٥ ١٥:٤٥"
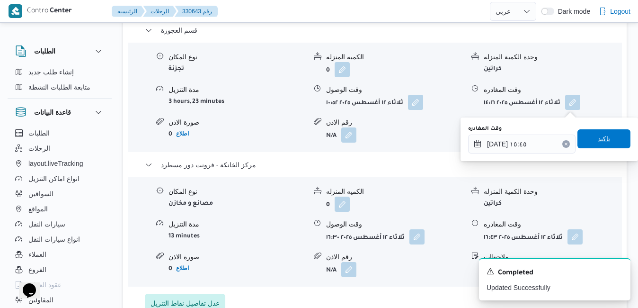
click at [600, 141] on span "تاكيد" at bounding box center [604, 138] width 12 height 11
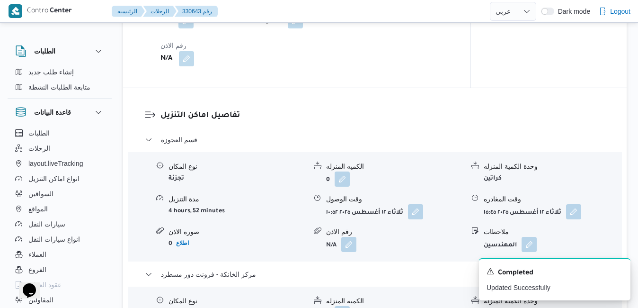
scroll to position [758, 0]
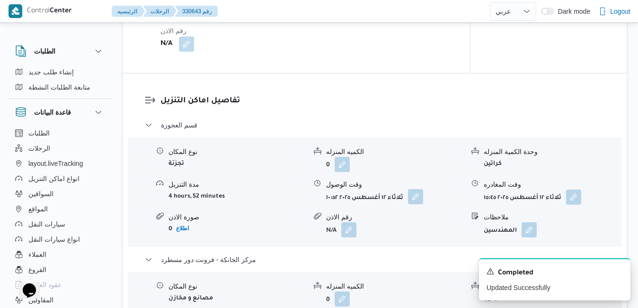
click at [415, 204] on button "button" at bounding box center [415, 196] width 15 height 15
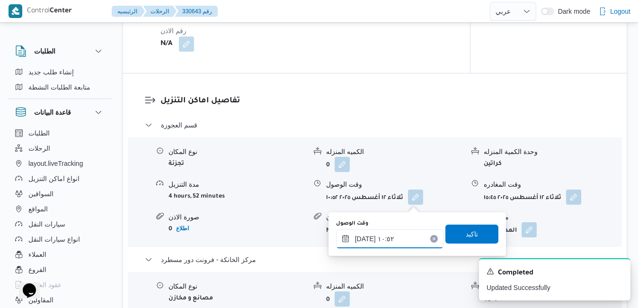
click at [373, 240] on input "١٢/٠٨/٢٠٢٥ ١٠:٥٢" at bounding box center [389, 238] width 107 height 19
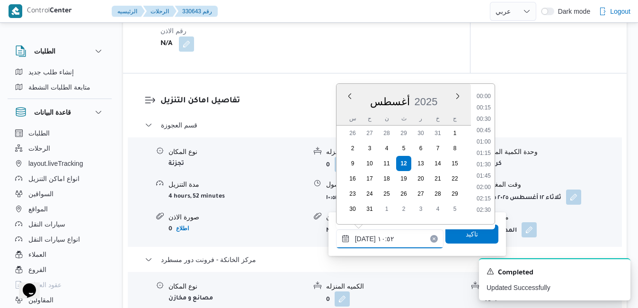
scroll to position [423, 0]
click at [485, 137] on li "10:15" at bounding box center [484, 138] width 22 height 9
type input "١٢/٠٨/٢٠٢٥ ١٠:١٥"
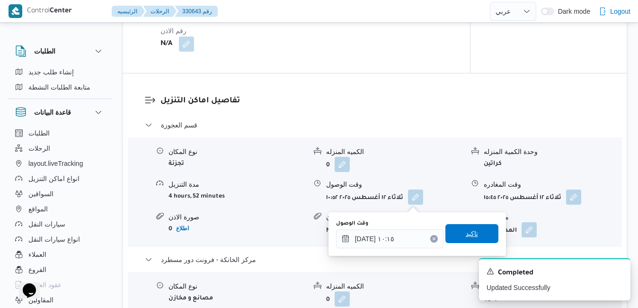
click at [466, 238] on span "تاكيد" at bounding box center [472, 233] width 12 height 11
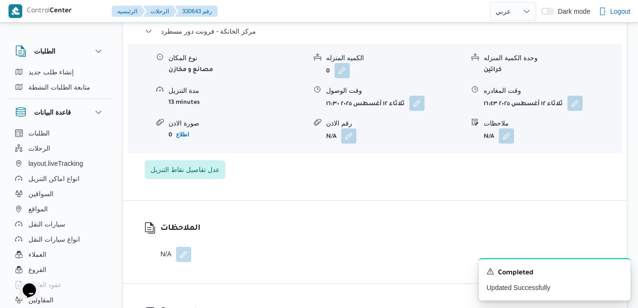
scroll to position [985, 0]
click at [620, 269] on icon "Dismiss toast" at bounding box center [620, 271] width 8 height 8
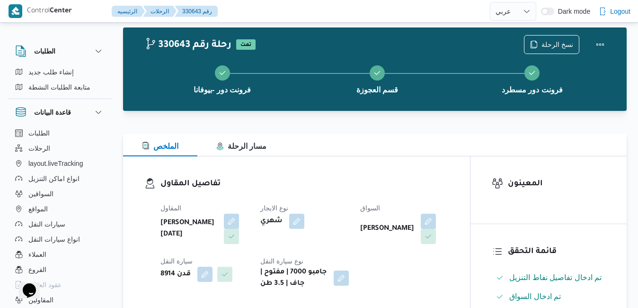
scroll to position [0, 0]
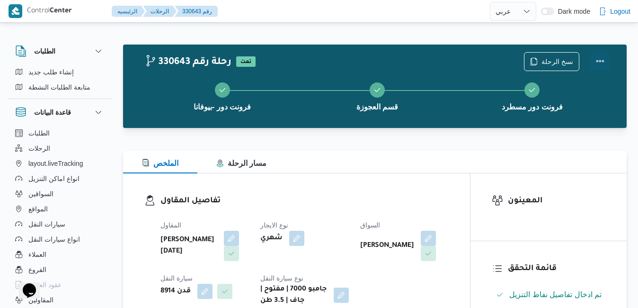
click at [600, 62] on button "Actions" at bounding box center [600, 61] width 19 height 19
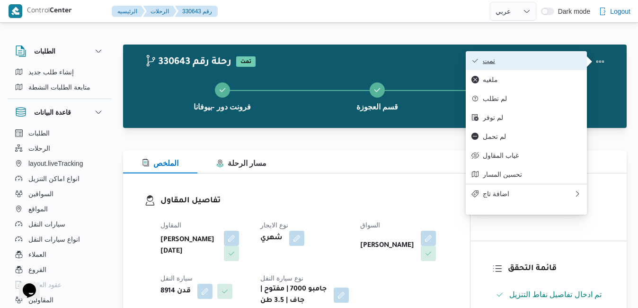
click at [504, 66] on button "تمت" at bounding box center [526, 60] width 121 height 19
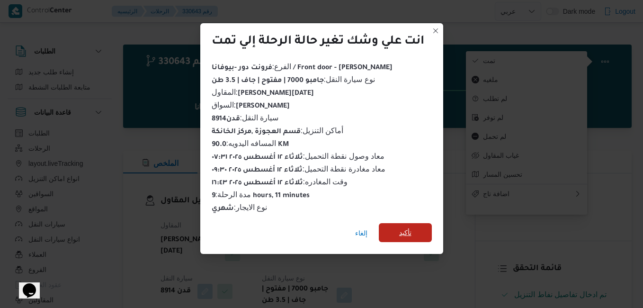
click at [398, 233] on span "تأكيد" at bounding box center [405, 232] width 53 height 19
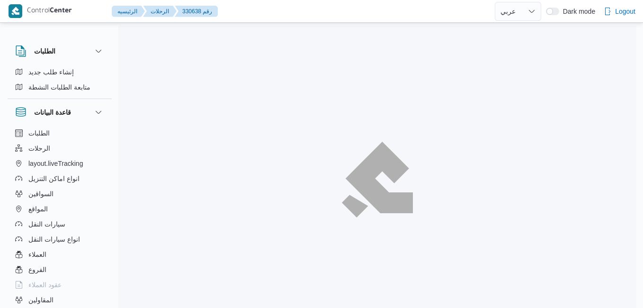
select select "ar"
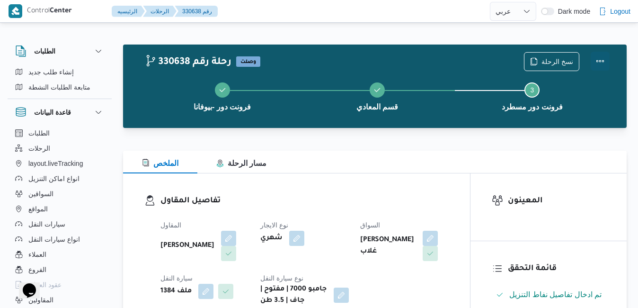
click at [598, 59] on button "Actions" at bounding box center [600, 61] width 19 height 19
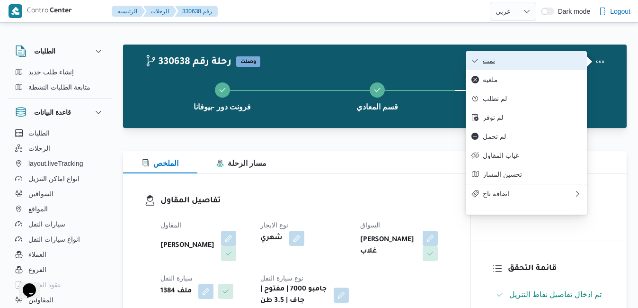
click at [524, 66] on button "تمت" at bounding box center [526, 60] width 121 height 19
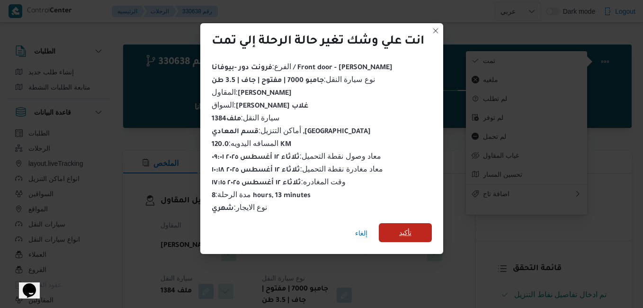
click at [406, 231] on span "تأكيد" at bounding box center [405, 232] width 12 height 11
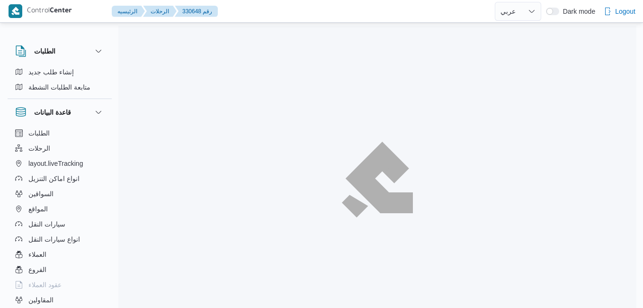
select select "ar"
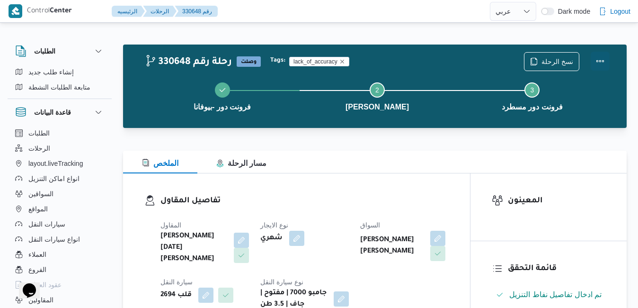
click at [603, 57] on button "Actions" at bounding box center [600, 61] width 19 height 19
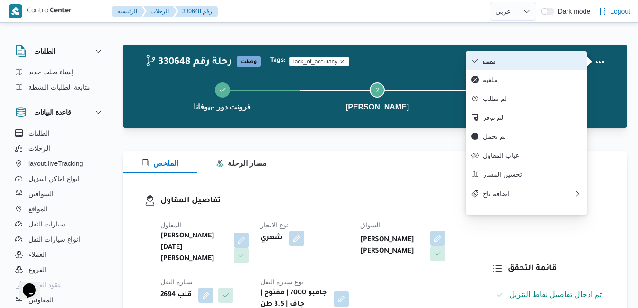
click at [522, 66] on button "تمت" at bounding box center [526, 60] width 121 height 19
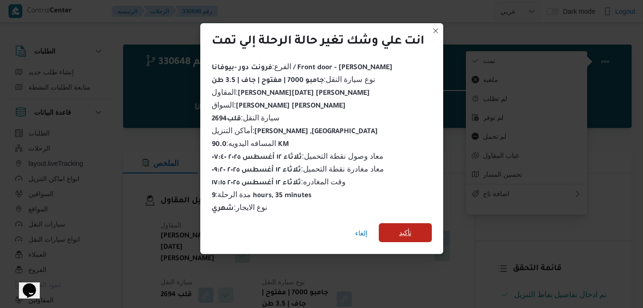
click at [396, 225] on span "تأكيد" at bounding box center [405, 232] width 53 height 19
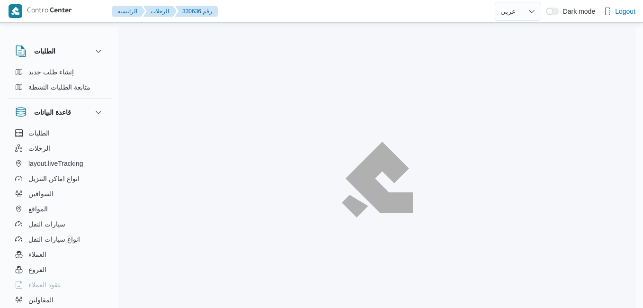
select select "ar"
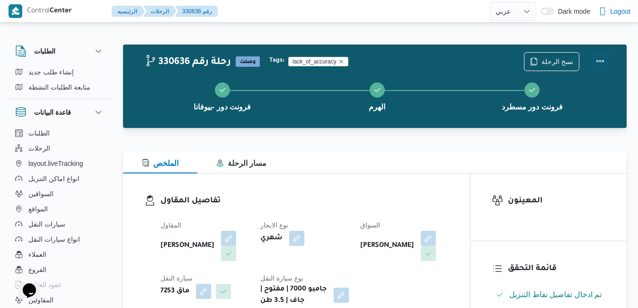
click at [602, 58] on button "Actions" at bounding box center [600, 61] width 19 height 19
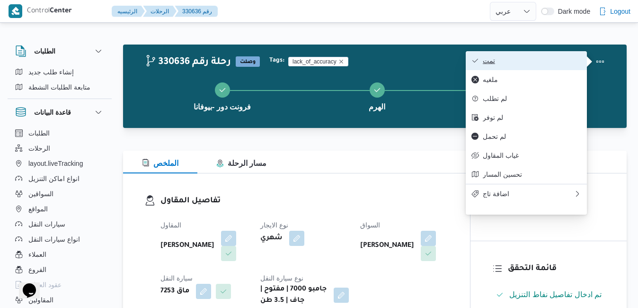
click at [541, 62] on span "تمت" at bounding box center [532, 61] width 98 height 8
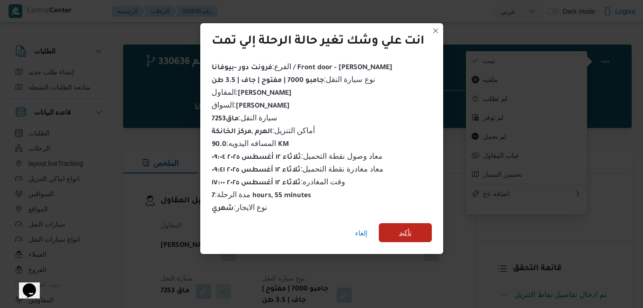
click at [419, 227] on span "تأكيد" at bounding box center [405, 232] width 53 height 19
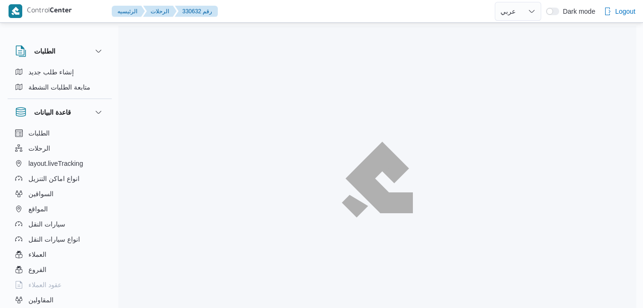
select select "ar"
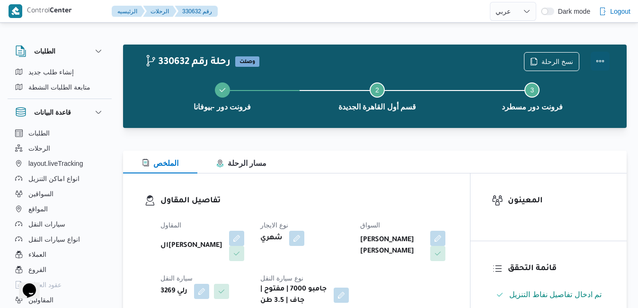
click at [601, 61] on button "Actions" at bounding box center [600, 61] width 19 height 19
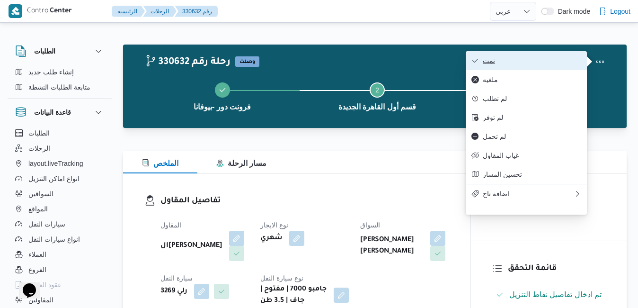
click at [564, 64] on span "تمت" at bounding box center [532, 61] width 98 height 8
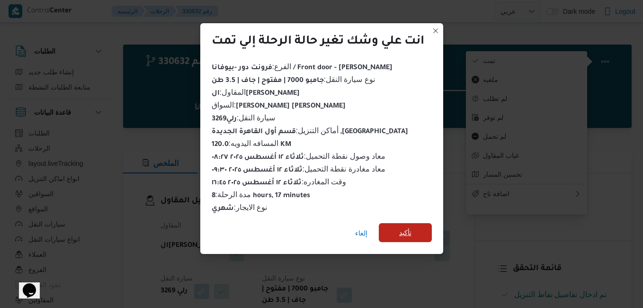
click at [409, 227] on span "تأكيد" at bounding box center [405, 232] width 12 height 11
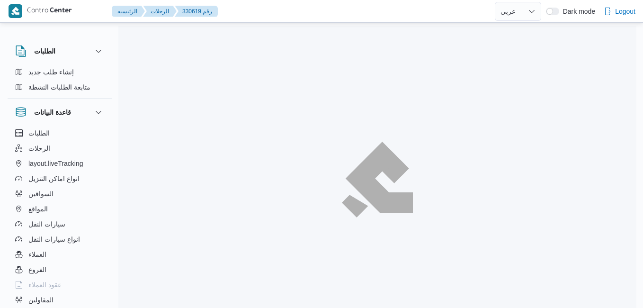
select select "ar"
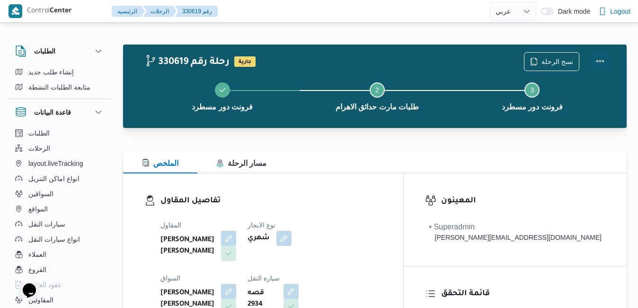
click at [603, 61] on button "Actions" at bounding box center [600, 61] width 19 height 19
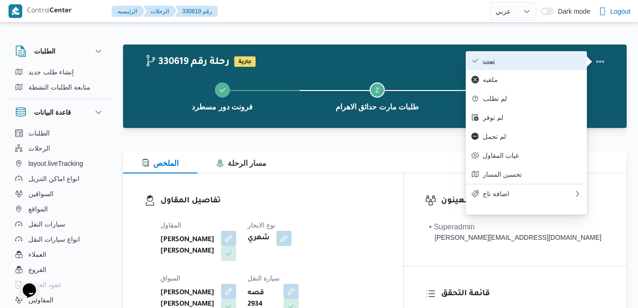
click at [560, 67] on button "تمت" at bounding box center [526, 60] width 121 height 19
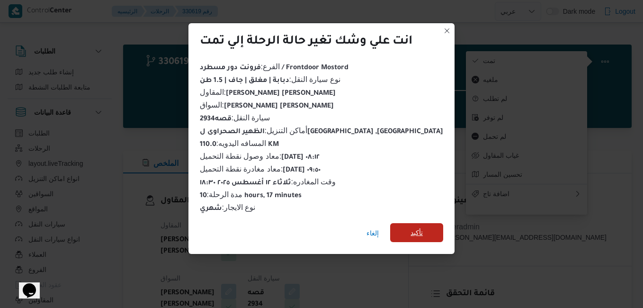
click at [416, 229] on span "تأكيد" at bounding box center [416, 232] width 53 height 19
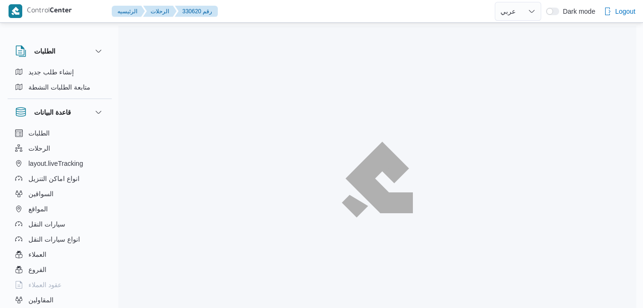
select select "ar"
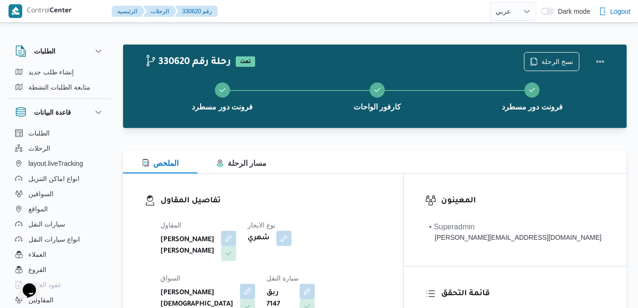
click at [369, 178] on div "تفاصيل المقاول المقاول [PERSON_NAME] [PERSON_NAME] نوع الايجار شهري السواق [PER…" at bounding box center [263, 282] width 280 height 219
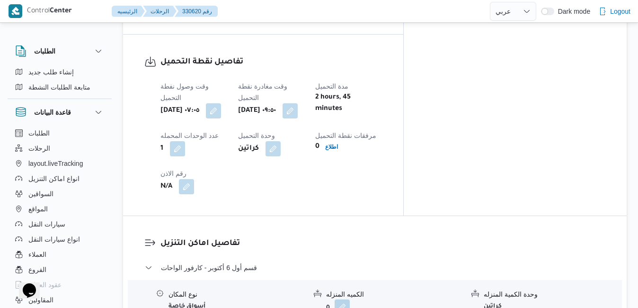
scroll to position [739, 0]
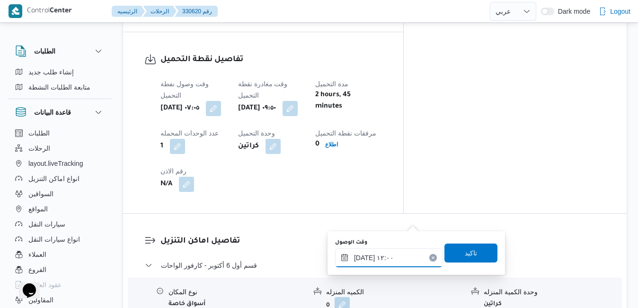
click at [383, 258] on input "[DATE] ١٢:٠٠" at bounding box center [388, 257] width 107 height 19
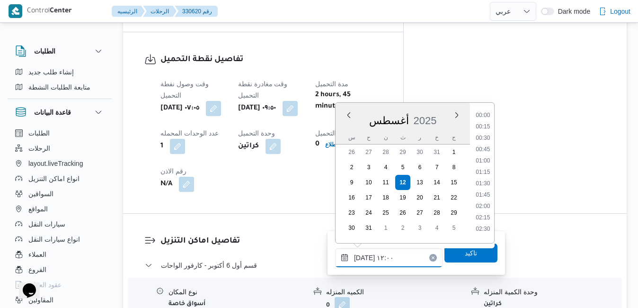
scroll to position [480, 0]
click at [489, 123] on li "10:45" at bounding box center [483, 123] width 22 height 9
type input "[DATE] ١٠:٤٥"
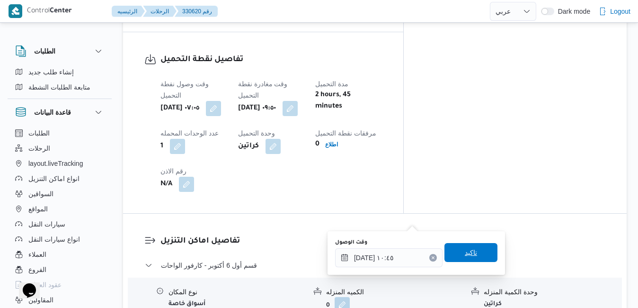
click at [465, 248] on span "تاكيد" at bounding box center [471, 252] width 12 height 11
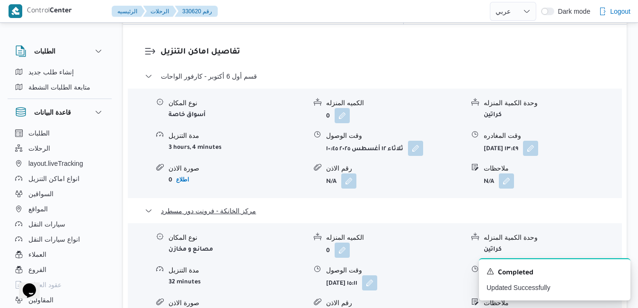
scroll to position [928, 0]
click at [618, 268] on icon "Dismiss toast" at bounding box center [620, 271] width 8 height 8
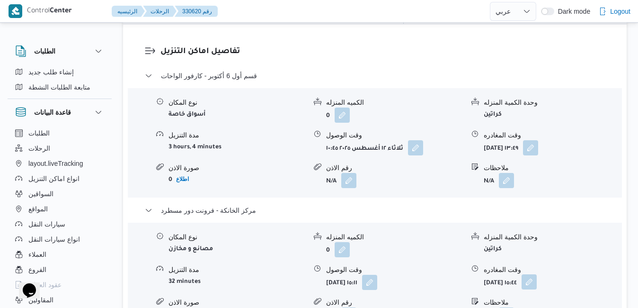
click at [537, 274] on button "button" at bounding box center [529, 281] width 15 height 15
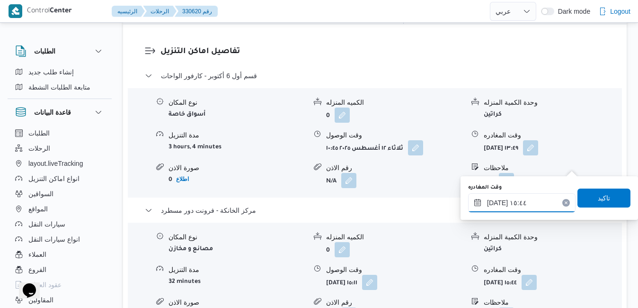
click at [524, 201] on input "[DATE] ١٥:٤٤" at bounding box center [521, 202] width 107 height 19
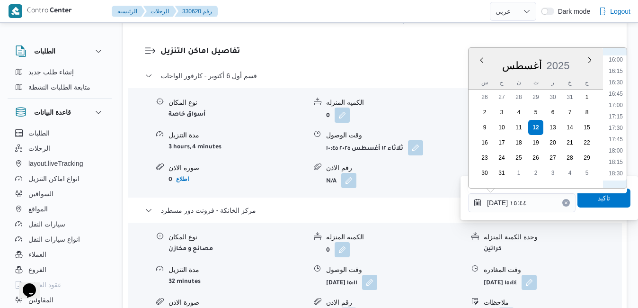
scroll to position [749, 0]
click at [620, 151] on li "18:30" at bounding box center [616, 152] width 22 height 9
type input "[DATE] ١٨:٣٠"
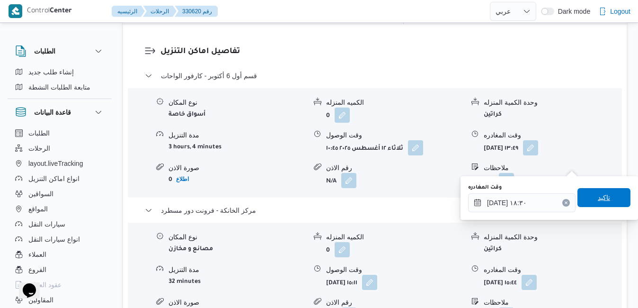
click at [591, 205] on span "تاكيد" at bounding box center [604, 197] width 53 height 19
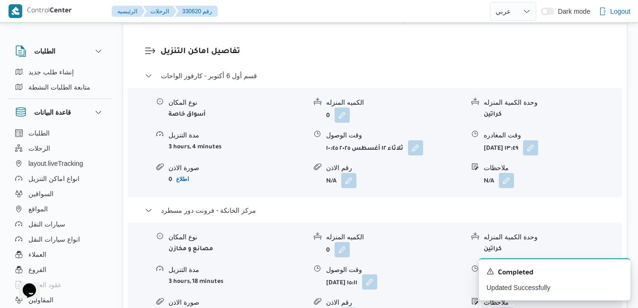
click at [377, 274] on button "button" at bounding box center [369, 281] width 15 height 15
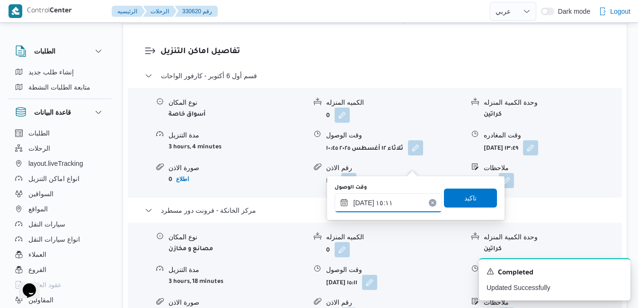
click at [394, 203] on input "[DATE] ١٥:١١" at bounding box center [388, 202] width 107 height 19
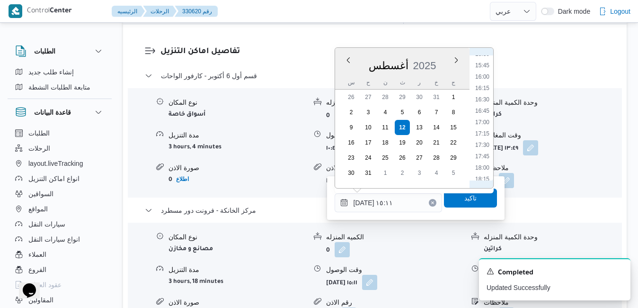
scroll to position [726, 0]
click at [487, 163] on li "18:15" at bounding box center [483, 163] width 22 height 9
type input "[DATE] ١٨:١٥"
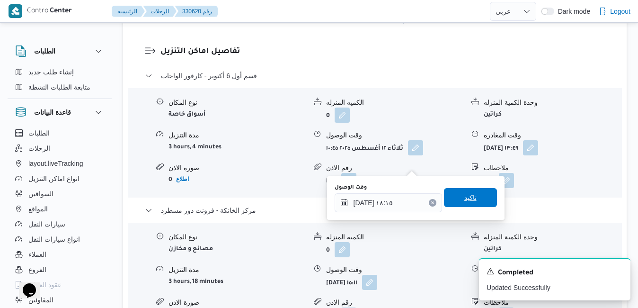
click at [474, 196] on span "تاكيد" at bounding box center [470, 197] width 53 height 19
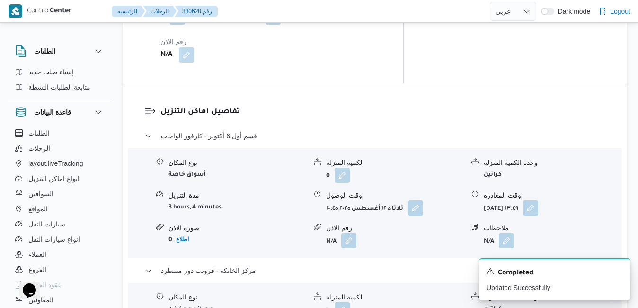
scroll to position [852, 0]
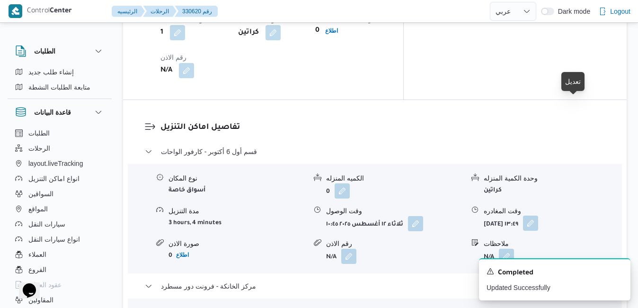
click at [538, 215] on button "button" at bounding box center [530, 222] width 15 height 15
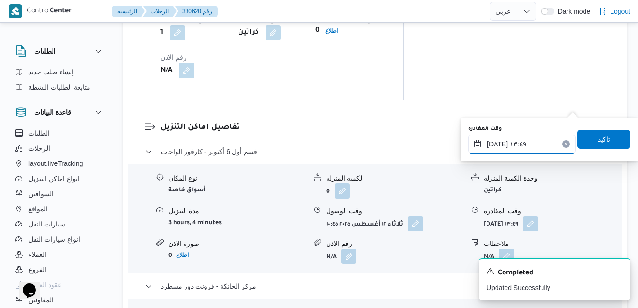
click at [529, 145] on input "[DATE] ١٣:٤٩" at bounding box center [521, 143] width 107 height 19
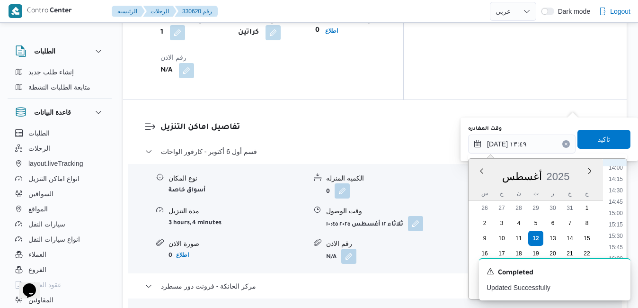
scroll to position [669, 0]
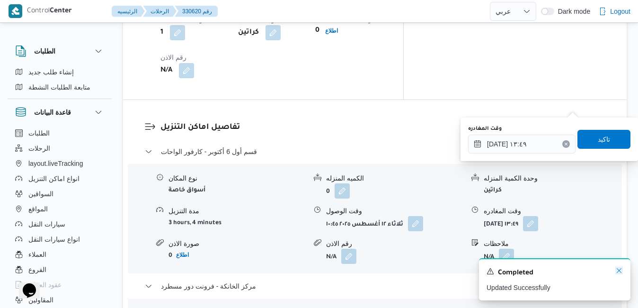
drag, startPoint x: 628, startPoint y: 254, endPoint x: 621, endPoint y: 271, distance: 18.7
click at [621, 271] on icon "Dismiss toast" at bounding box center [620, 271] width 8 height 8
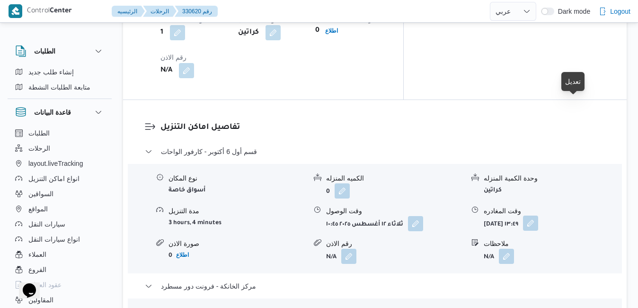
click at [538, 215] on button "button" at bounding box center [530, 222] width 15 height 15
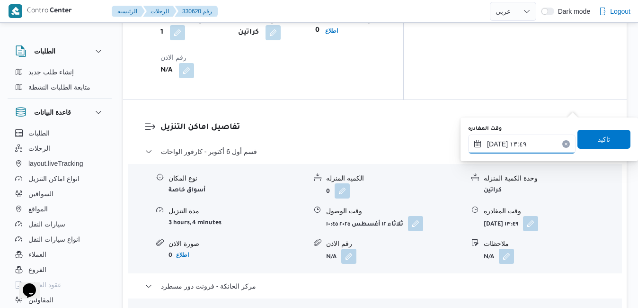
click at [528, 146] on input "[DATE] ١٣:٤٩" at bounding box center [521, 143] width 107 height 19
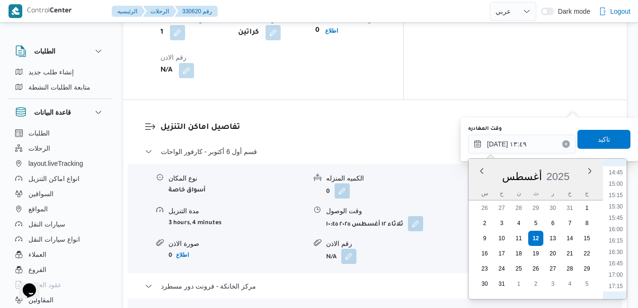
scroll to position [778, 0]
click at [619, 177] on li "17:15" at bounding box center [616, 176] width 22 height 9
type input "[DATE] ١٧:١٥"
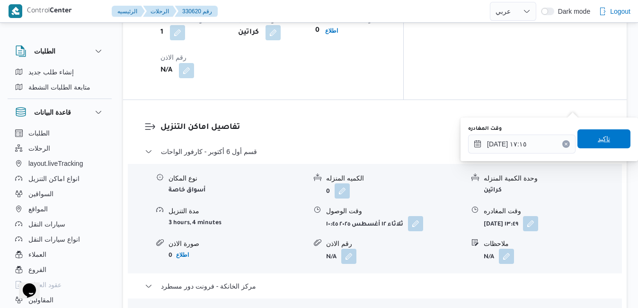
click at [605, 138] on span "تاكيد" at bounding box center [604, 138] width 53 height 19
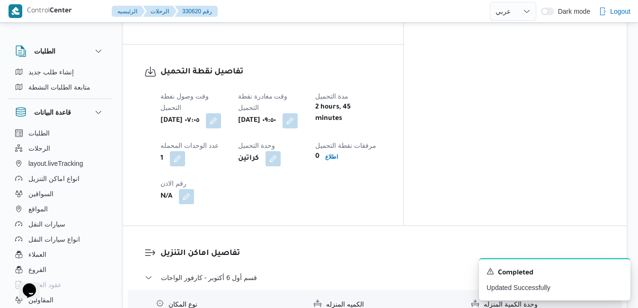
scroll to position [0, 0]
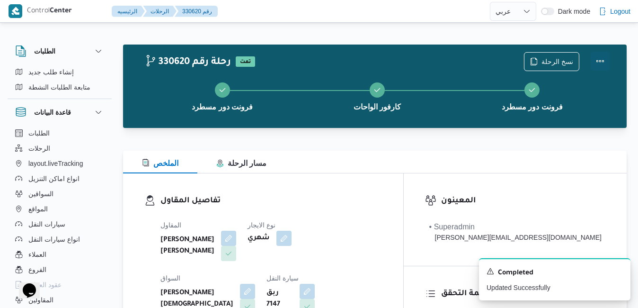
click at [602, 59] on button "Actions" at bounding box center [600, 61] width 19 height 19
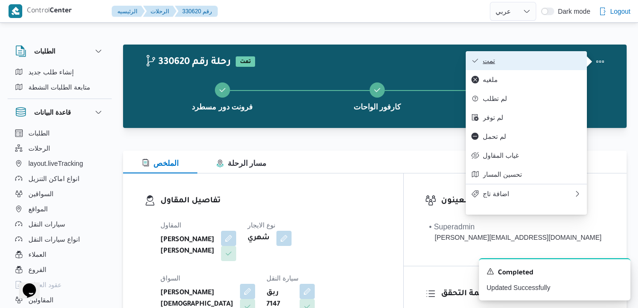
click at [540, 64] on span "تمت" at bounding box center [532, 61] width 98 height 8
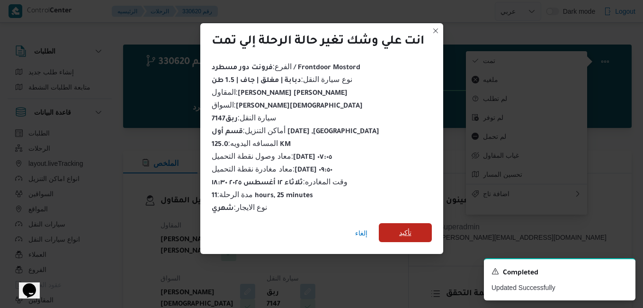
drag, startPoint x: 401, startPoint y: 231, endPoint x: 409, endPoint y: 231, distance: 8.0
drag, startPoint x: 409, startPoint y: 231, endPoint x: 420, endPoint y: 225, distance: 12.7
click at [420, 225] on span "تأكيد" at bounding box center [405, 232] width 53 height 19
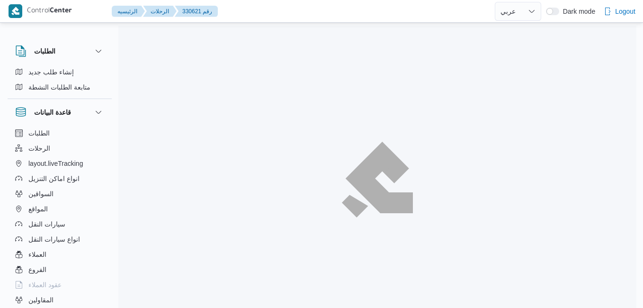
select select "ar"
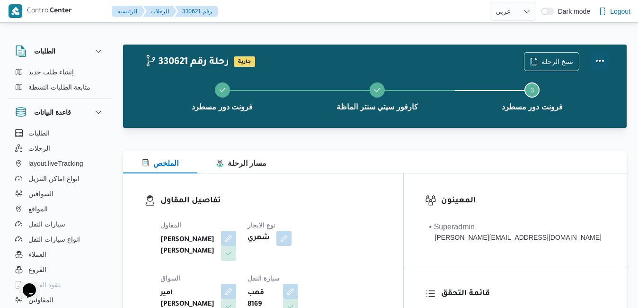
click at [598, 62] on button "Actions" at bounding box center [600, 61] width 19 height 19
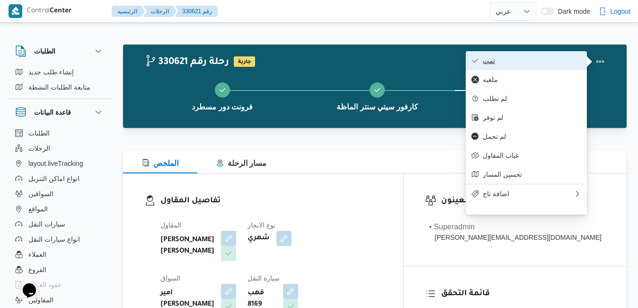
click at [549, 60] on span "تمت" at bounding box center [532, 61] width 98 height 8
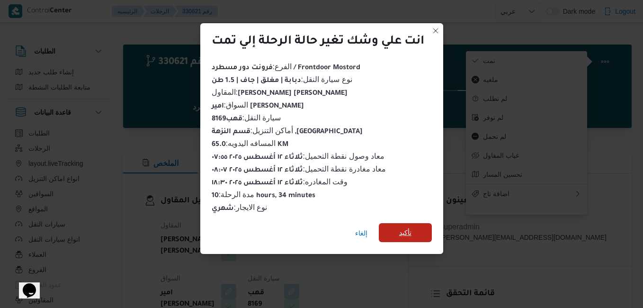
click at [406, 231] on span "تأكيد" at bounding box center [405, 232] width 12 height 11
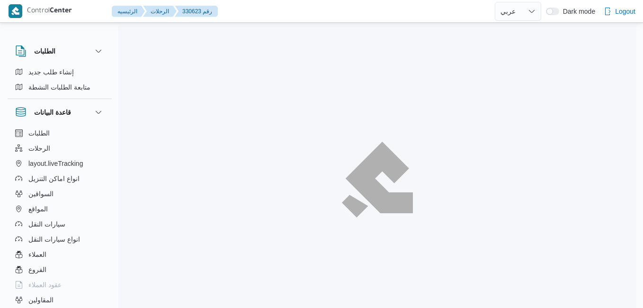
select select "ar"
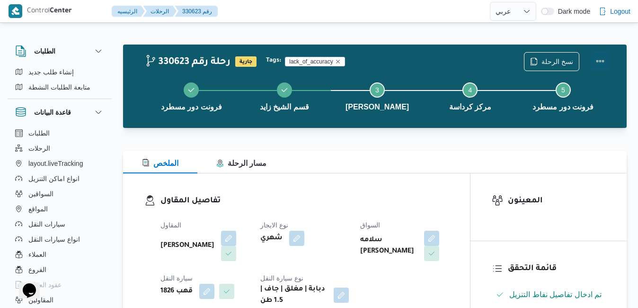
click at [598, 64] on button "Actions" at bounding box center [600, 61] width 19 height 19
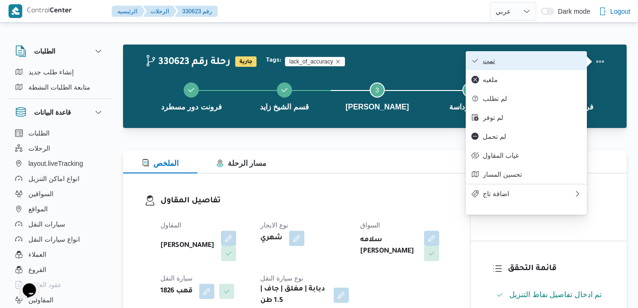
click at [541, 58] on span "تمت" at bounding box center [532, 61] width 98 height 8
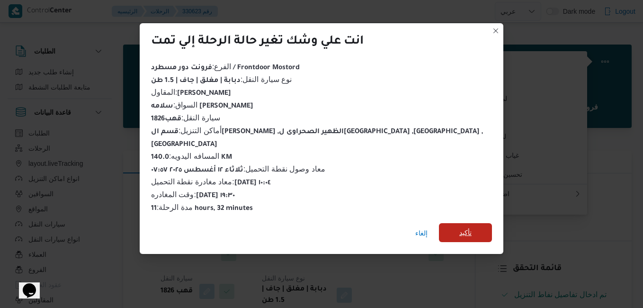
click at [459, 228] on span "تأكيد" at bounding box center [465, 232] width 12 height 11
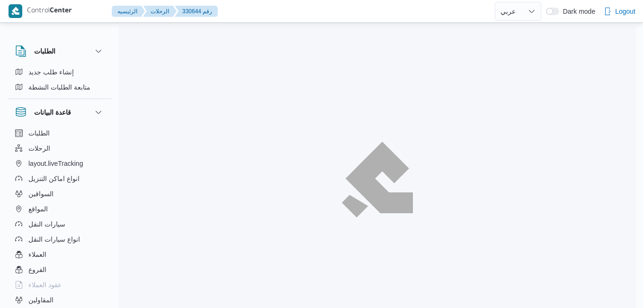
select select "ar"
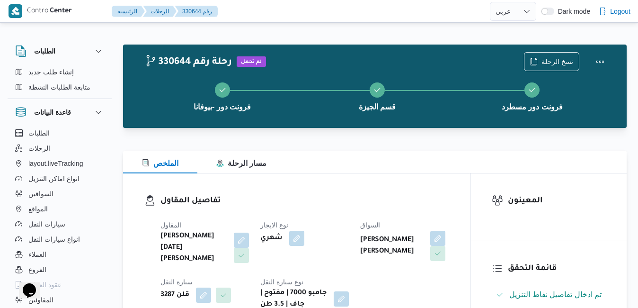
click at [413, 168] on div "الملخص مسار الرحلة" at bounding box center [375, 162] width 504 height 23
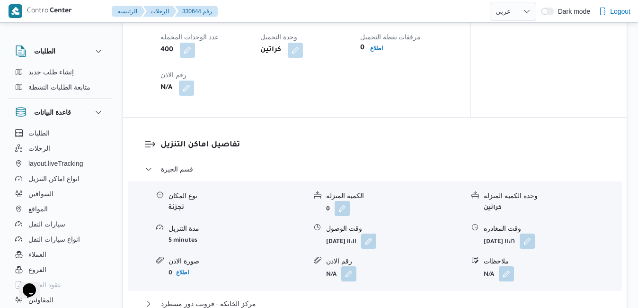
scroll to position [795, 0]
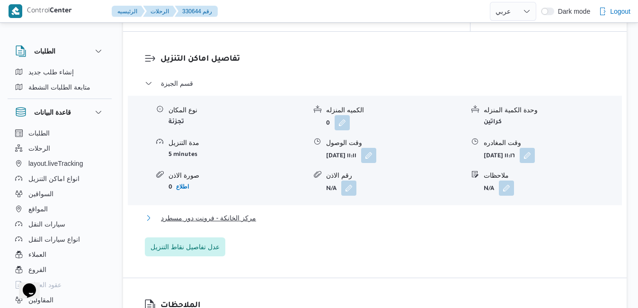
click at [371, 223] on button "مركز الخانكة - فرونت دور مسطرد" at bounding box center [375, 217] width 461 height 11
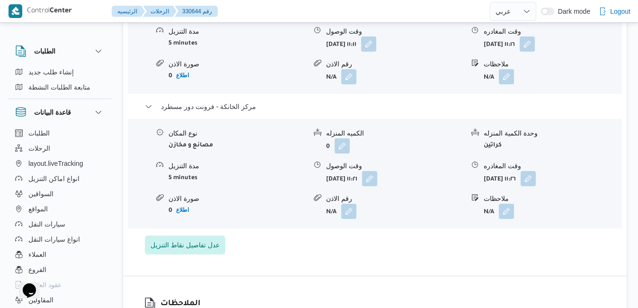
scroll to position [928, 0]
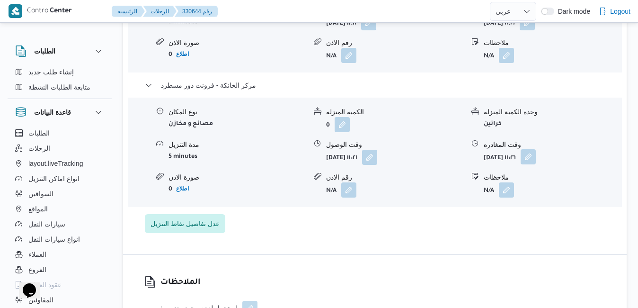
click at [536, 164] on button "button" at bounding box center [528, 156] width 15 height 15
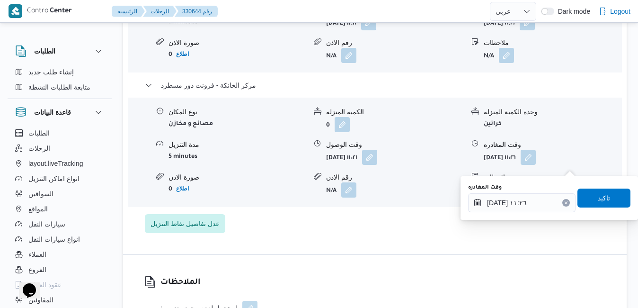
click at [564, 203] on icon "Clear input" at bounding box center [566, 203] width 4 height 4
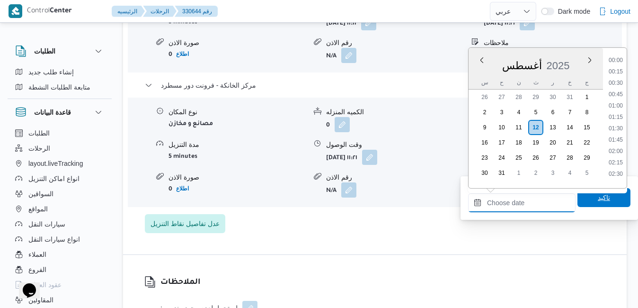
scroll to position [855, 0]
click at [590, 196] on span "تاكيد" at bounding box center [604, 197] width 53 height 19
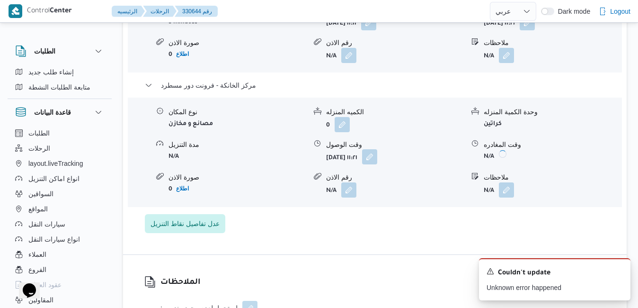
click at [377, 164] on button "button" at bounding box center [369, 156] width 15 height 15
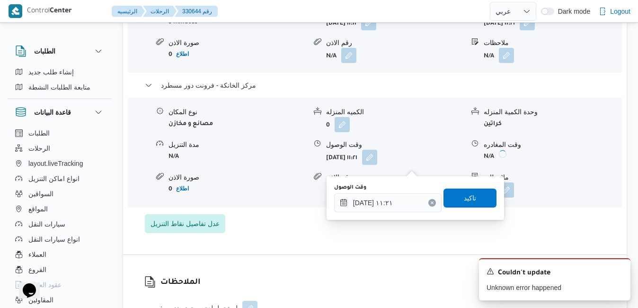
click at [430, 204] on icon "Clear input" at bounding box center [432, 203] width 4 height 4
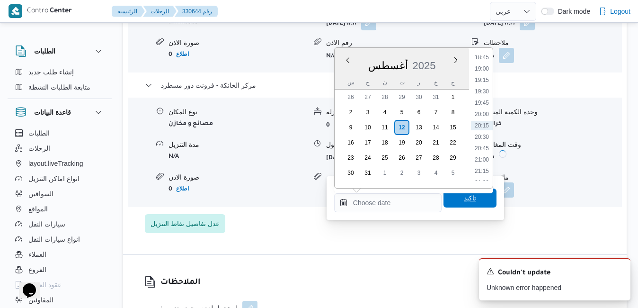
click at [451, 200] on span "تاكيد" at bounding box center [470, 197] width 53 height 19
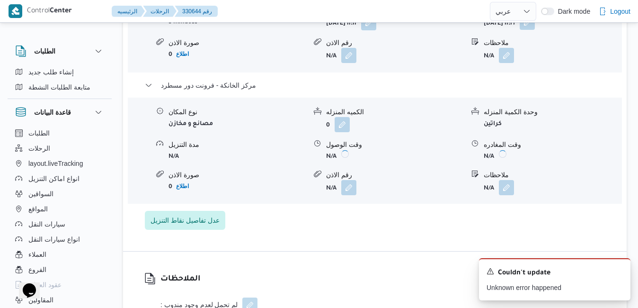
click at [535, 30] on button "button" at bounding box center [527, 22] width 15 height 15
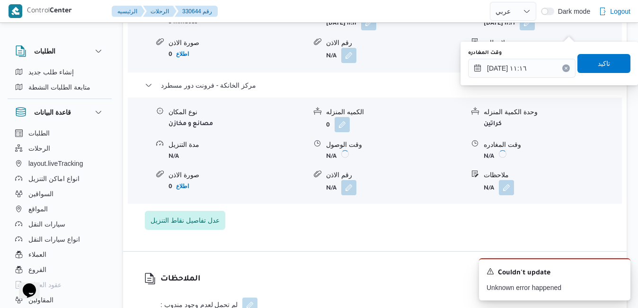
click at [565, 69] on icon "Clear input" at bounding box center [566, 68] width 2 height 2
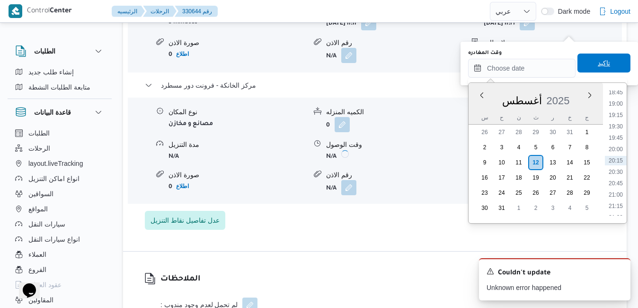
click at [588, 62] on span "تاكيد" at bounding box center [604, 63] width 53 height 19
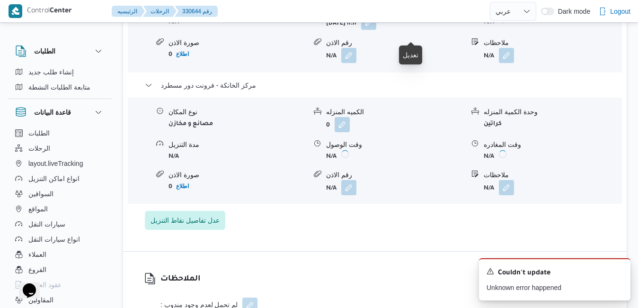
click at [376, 30] on button "button" at bounding box center [368, 22] width 15 height 15
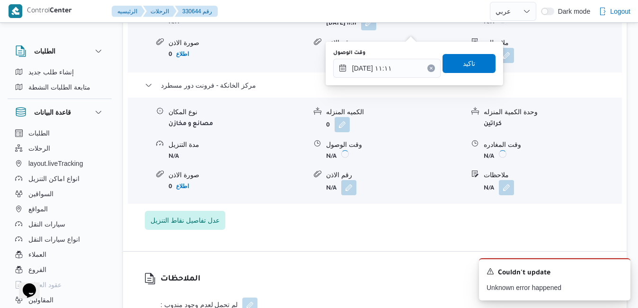
click at [430, 68] on icon "Clear input" at bounding box center [431, 68] width 2 height 2
click at [452, 65] on span "تاكيد" at bounding box center [469, 63] width 53 height 19
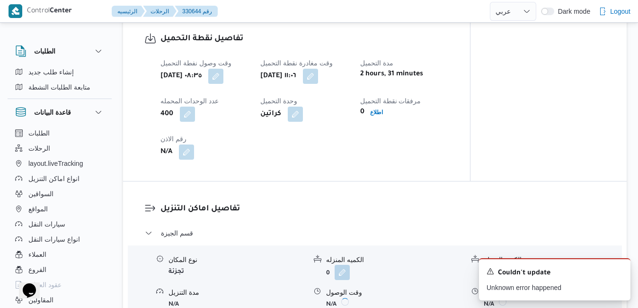
scroll to position [644, 0]
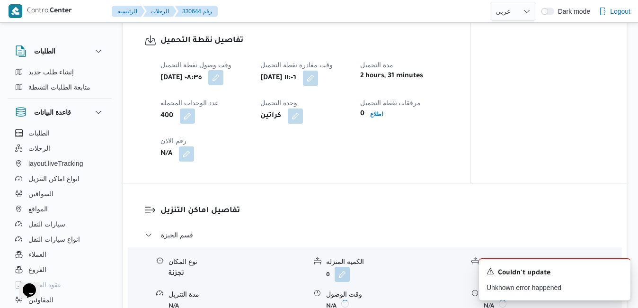
click at [223, 84] on button "button" at bounding box center [215, 77] width 15 height 15
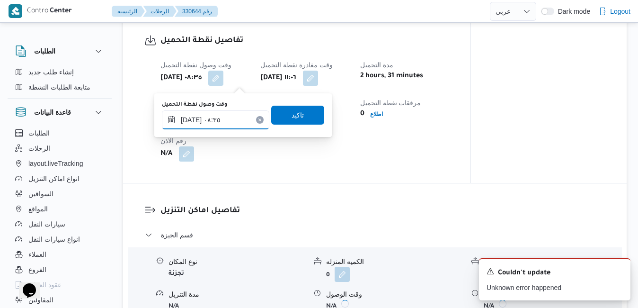
click at [210, 122] on input "١٢/٠٨/٢٠٢٥ ٠٨:٣٥" at bounding box center [215, 119] width 107 height 19
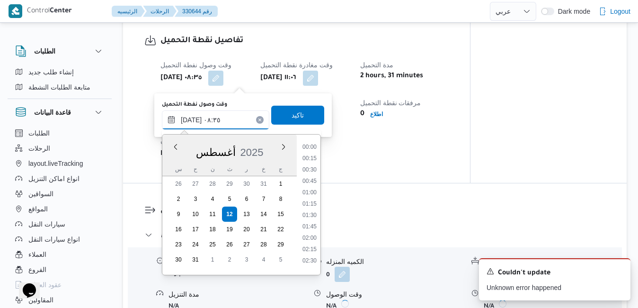
scroll to position [321, 0]
click at [312, 143] on li "07:00" at bounding box center [310, 143] width 22 height 9
type input "١٢/٠٨/٢٠٢٥ ٠٧:٠٠"
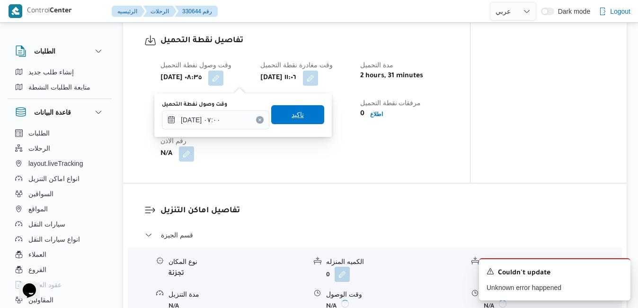
click at [300, 118] on span "تاكيد" at bounding box center [297, 114] width 53 height 19
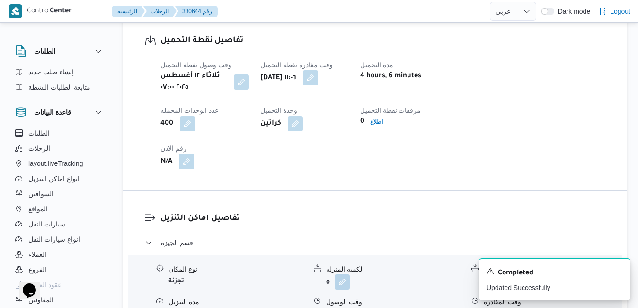
click at [318, 85] on button "button" at bounding box center [310, 77] width 15 height 15
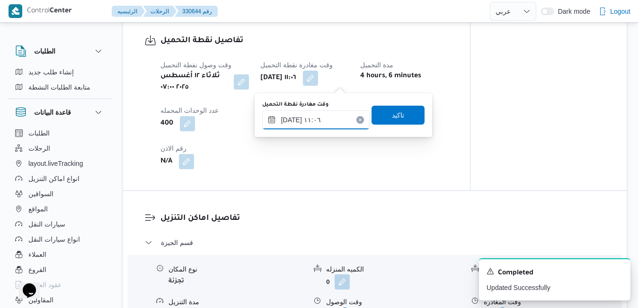
click at [316, 116] on input "١٢/٠٨/٢٠٢٥ ١١:٠٦" at bounding box center [315, 119] width 107 height 19
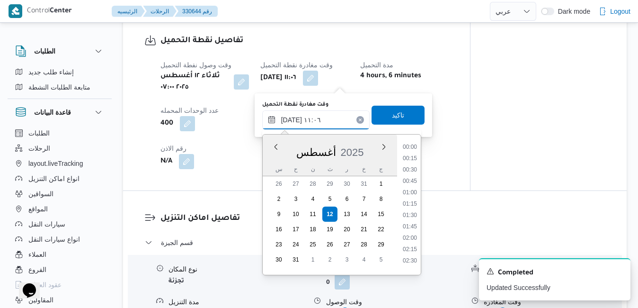
scroll to position [435, 0]
click at [409, 255] on li "12:00" at bounding box center [410, 257] width 22 height 9
type input "[DATE] ١٢:٠٠"
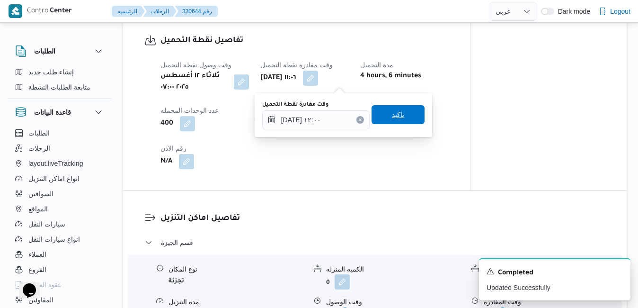
click at [400, 123] on span "تاكيد" at bounding box center [398, 114] width 53 height 19
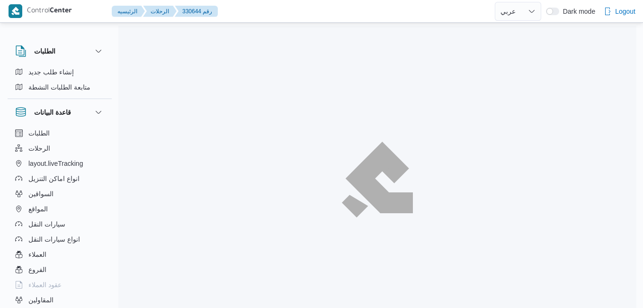
select select "ar"
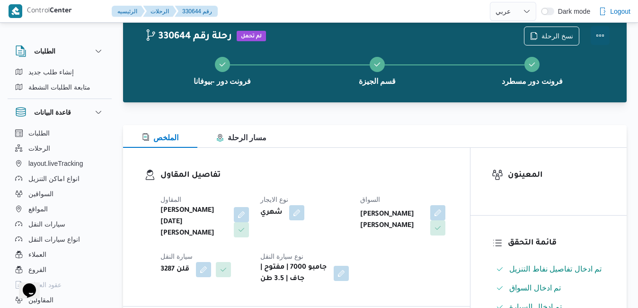
click at [601, 34] on button "Actions" at bounding box center [600, 35] width 19 height 19
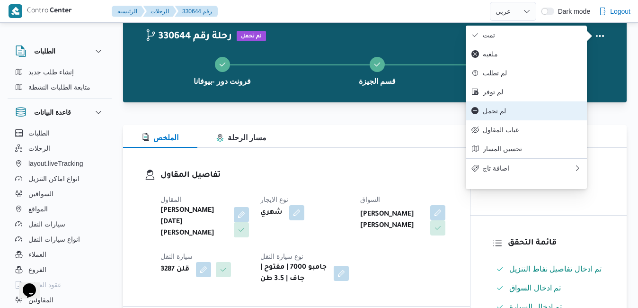
click at [509, 115] on span "لم تحمل" at bounding box center [532, 111] width 98 height 8
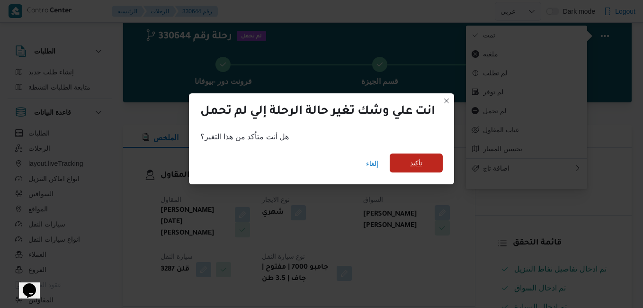
click at [422, 166] on span "تأكيد" at bounding box center [416, 162] width 12 height 11
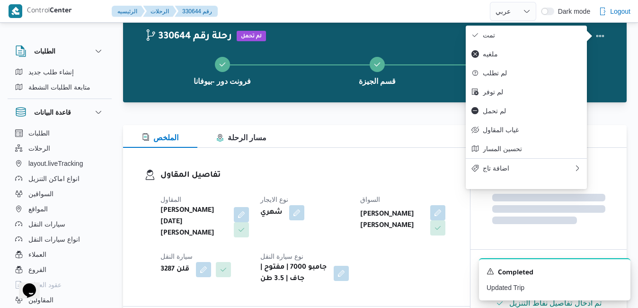
click at [375, 166] on div "تفاصيل المقاول المقاول [PERSON_NAME][DATE] [PERSON_NAME] نوع الايجار شهري السوا…" at bounding box center [296, 227] width 347 height 158
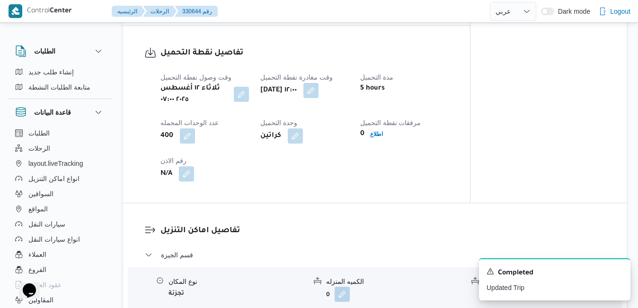
scroll to position [576, 0]
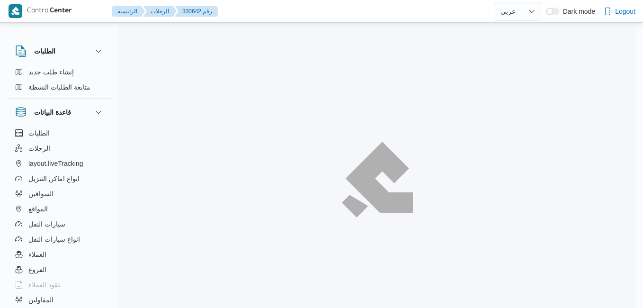
select select "ar"
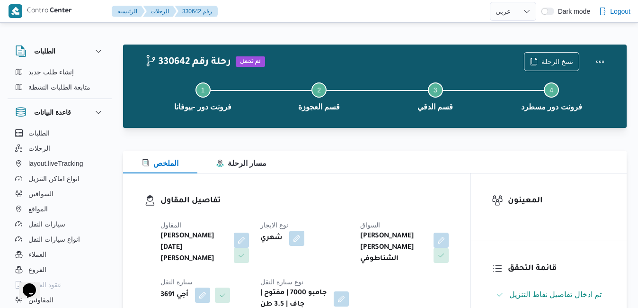
click at [346, 198] on h3 "تفاصيل المقاول" at bounding box center [305, 201] width 288 height 13
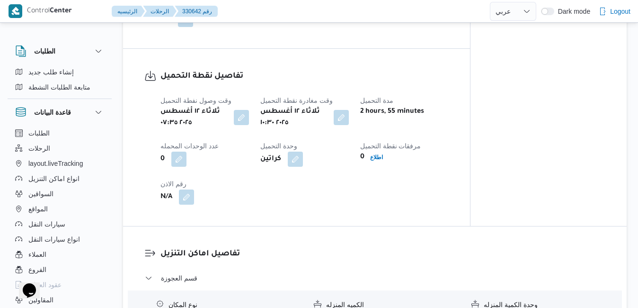
scroll to position [530, 0]
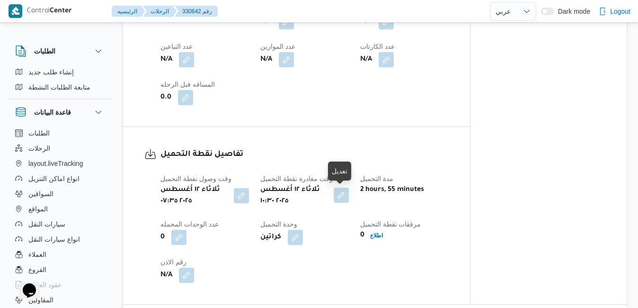
click at [346, 199] on button "button" at bounding box center [341, 194] width 15 height 15
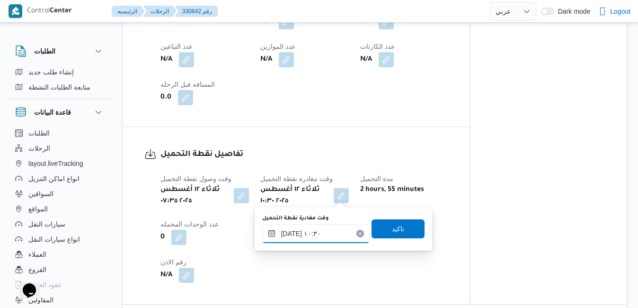
click at [324, 237] on input "[DATE] ١٠:٣٠" at bounding box center [315, 233] width 107 height 19
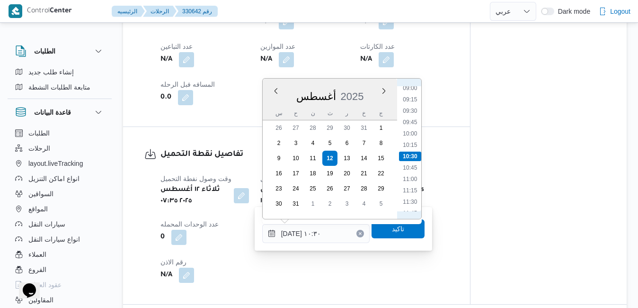
scroll to position [521, 0]
click at [414, 113] on li "12:00" at bounding box center [410, 114] width 22 height 9
type input "[DATE] ١٢:٠٠"
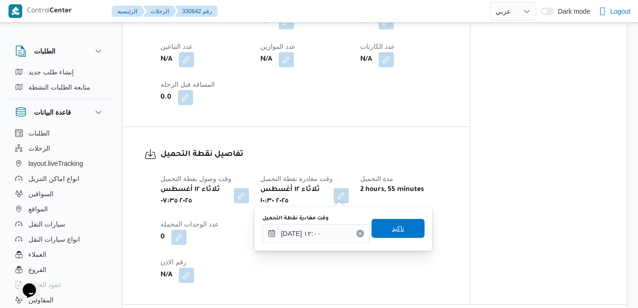
click at [382, 228] on span "تاكيد" at bounding box center [398, 228] width 53 height 19
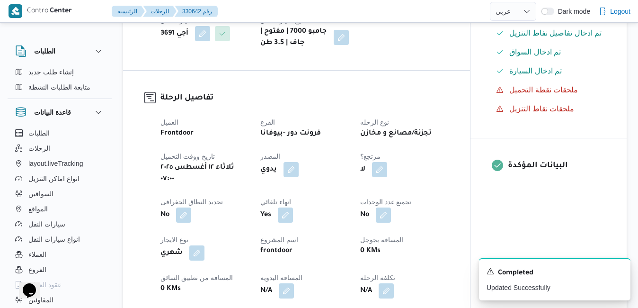
scroll to position [0, 0]
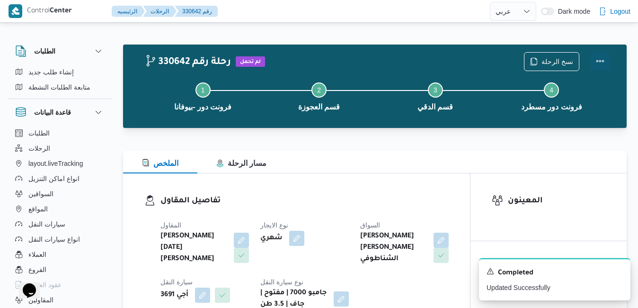
click at [600, 58] on button "Actions" at bounding box center [600, 61] width 19 height 19
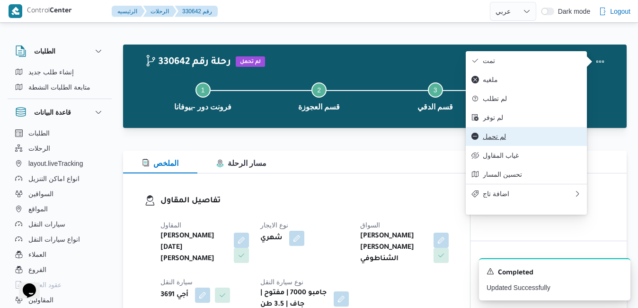
click at [506, 146] on button "لم تحمل" at bounding box center [526, 136] width 121 height 19
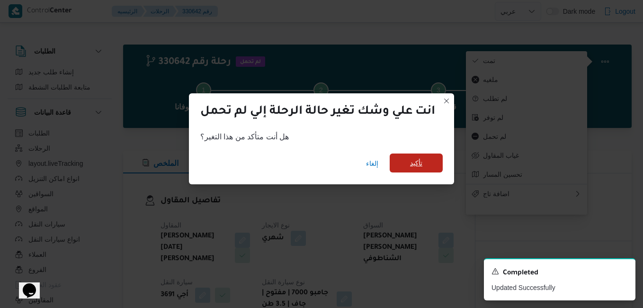
click at [435, 164] on span "تأكيد" at bounding box center [416, 162] width 53 height 19
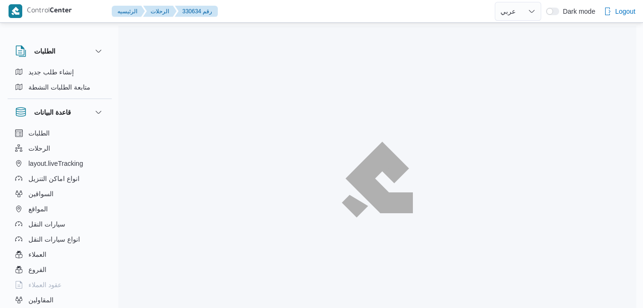
select select "ar"
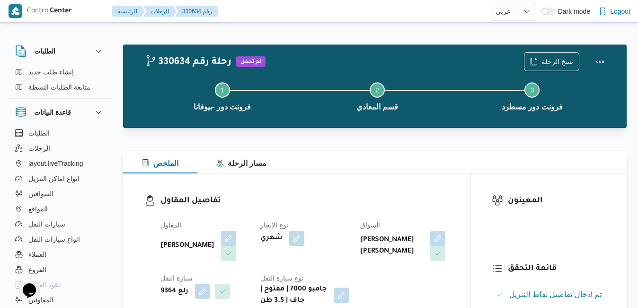
click at [387, 170] on div "الملخص مسار الرحلة" at bounding box center [375, 162] width 504 height 23
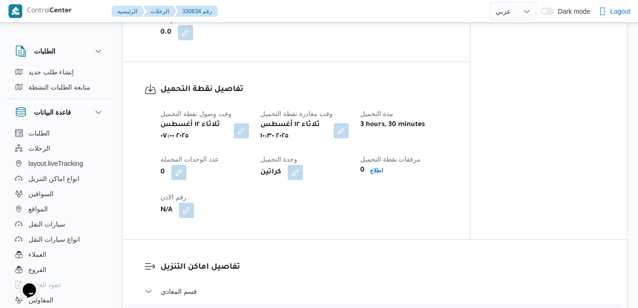
scroll to position [606, 0]
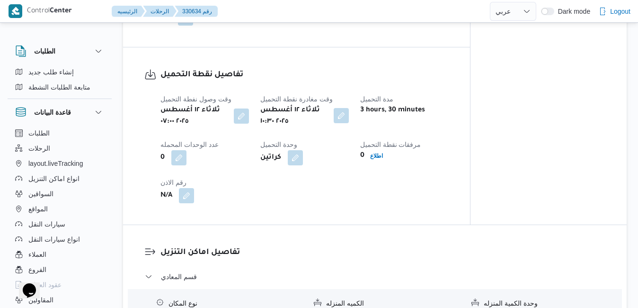
click at [348, 120] on button "button" at bounding box center [341, 115] width 15 height 15
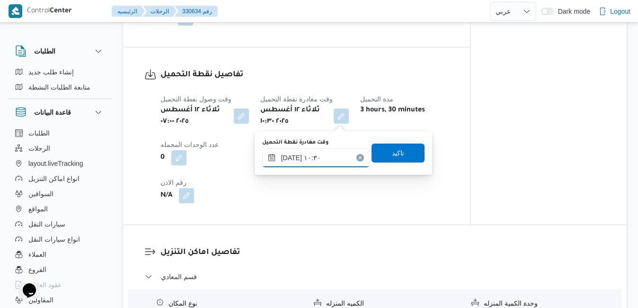
click at [314, 162] on input "[DATE] ١٠:٣٠" at bounding box center [315, 157] width 107 height 19
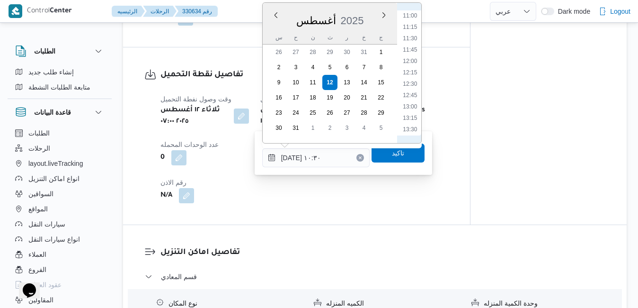
scroll to position [521, 0]
click at [415, 39] on li "12:00" at bounding box center [410, 39] width 22 height 9
type input "[DATE] ١٢:٠٠"
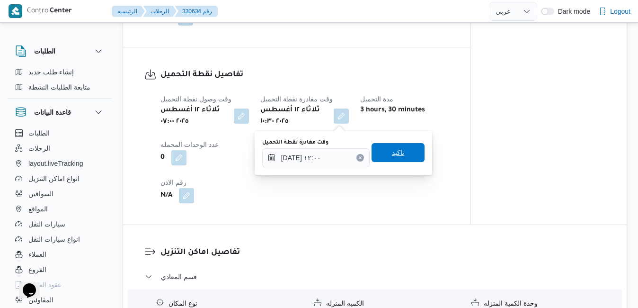
click at [392, 154] on span "تاكيد" at bounding box center [398, 152] width 12 height 11
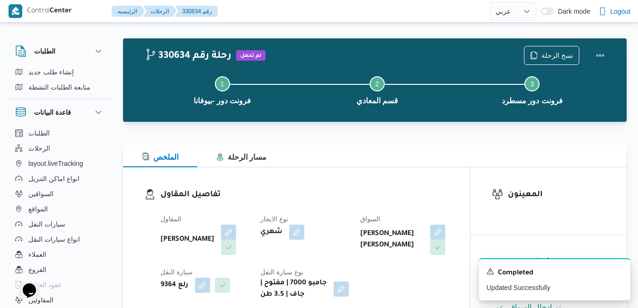
scroll to position [0, 0]
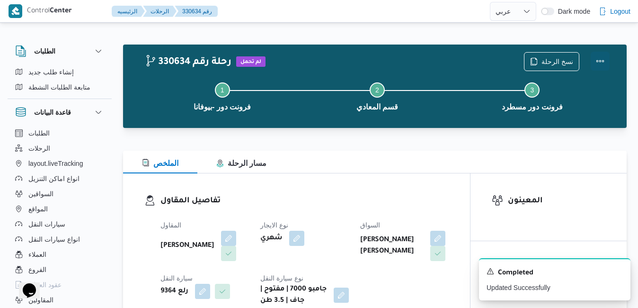
click at [596, 61] on button "Actions" at bounding box center [600, 61] width 19 height 19
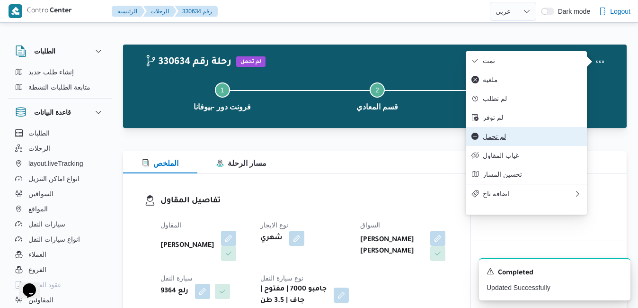
click at [503, 146] on button "لم تحمل" at bounding box center [526, 136] width 121 height 19
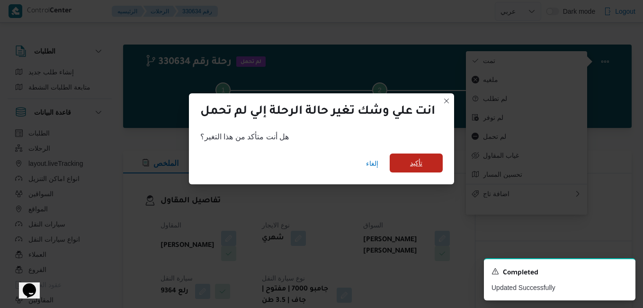
click at [411, 165] on span "تأكيد" at bounding box center [416, 162] width 53 height 19
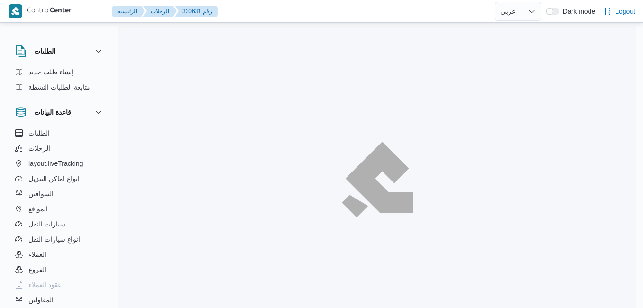
select select "ar"
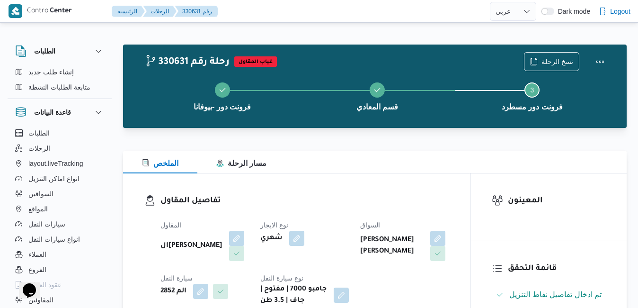
click at [359, 176] on div "تفاصيل المقاول المقاول السيد [PERSON_NAME] [PERSON_NAME] الايجار شهري السواق [P…" at bounding box center [296, 250] width 347 height 154
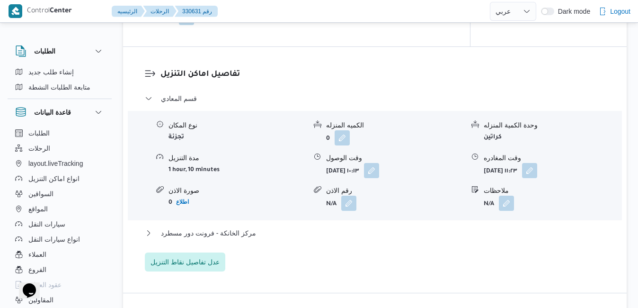
scroll to position [807, 0]
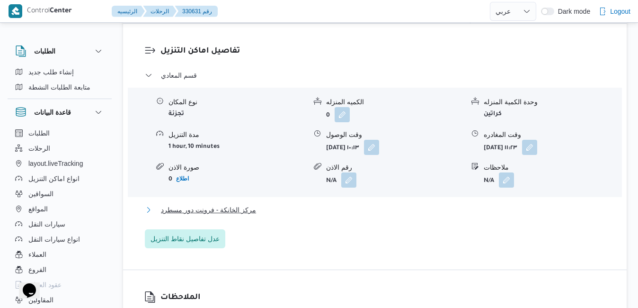
click at [348, 207] on button "مركز الخانكة - فرونت دور مسطرد" at bounding box center [375, 209] width 461 height 11
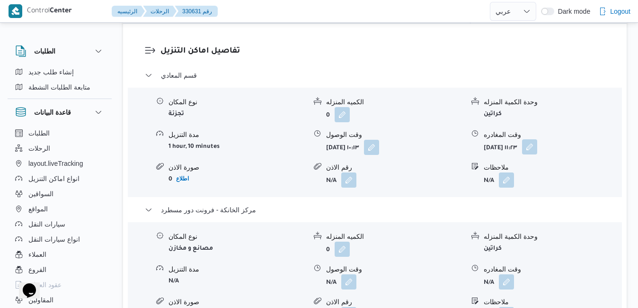
click at [537, 151] on button "button" at bounding box center [529, 146] width 15 height 15
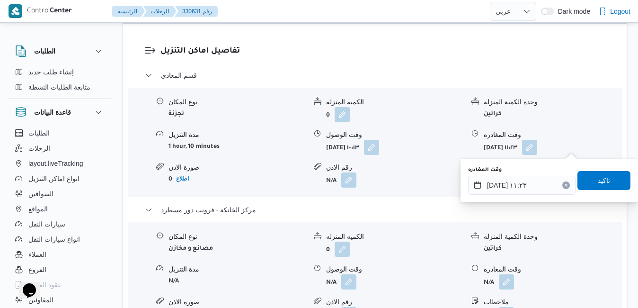
click at [565, 185] on icon "Clear input" at bounding box center [566, 185] width 2 height 2
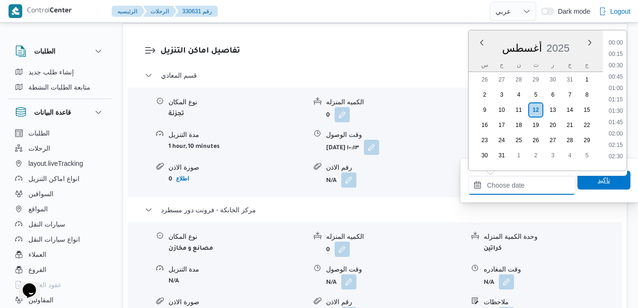
scroll to position [855, 0]
click at [598, 179] on span "تاكيد" at bounding box center [604, 179] width 12 height 11
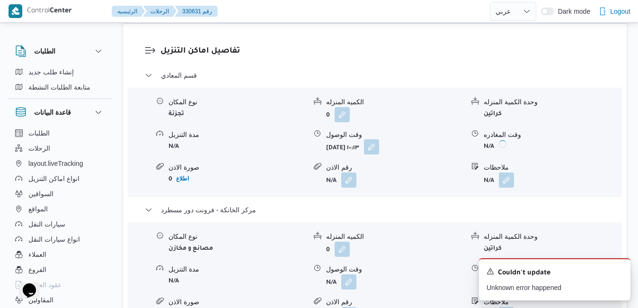
click at [379, 149] on button "button" at bounding box center [371, 146] width 15 height 15
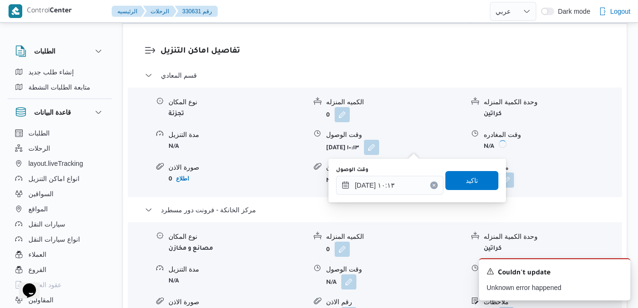
click at [433, 185] on icon "Clear input" at bounding box center [434, 185] width 2 height 2
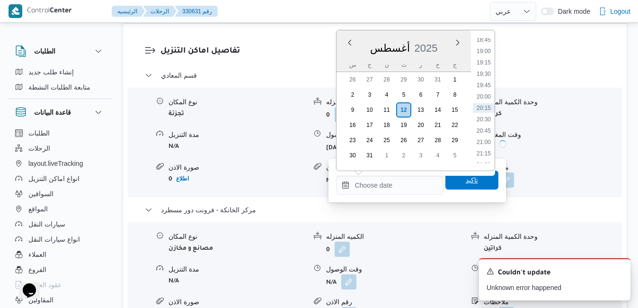
click at [455, 178] on span "تاكيد" at bounding box center [472, 179] width 53 height 19
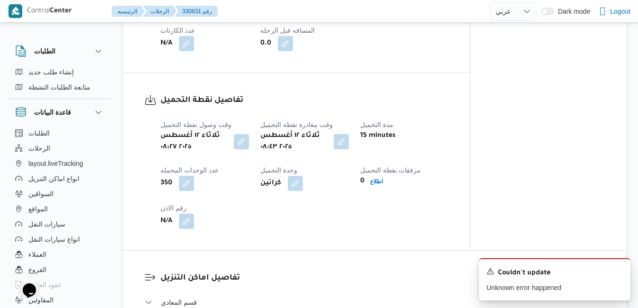
scroll to position [580, 0]
click at [344, 143] on button "button" at bounding box center [341, 141] width 15 height 15
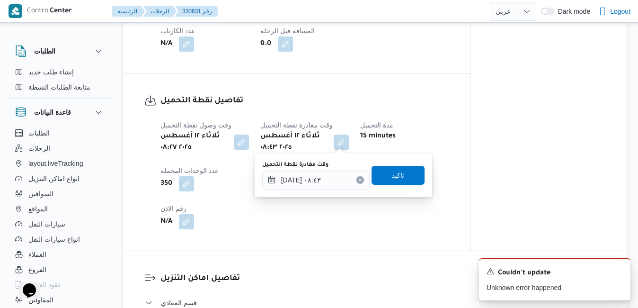
click at [357, 177] on button "Clear input" at bounding box center [361, 180] width 8 height 8
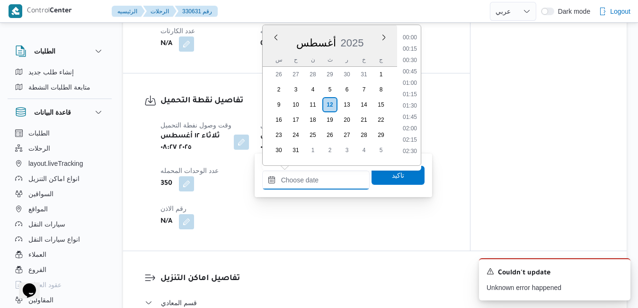
scroll to position [855, 0]
click at [378, 178] on span "تاكيد" at bounding box center [398, 174] width 53 height 19
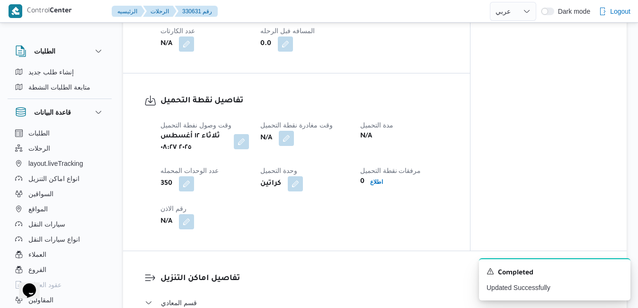
click at [241, 143] on button "button" at bounding box center [241, 141] width 15 height 15
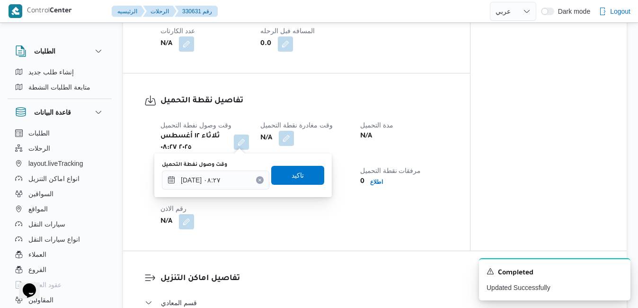
click at [256, 178] on button "Clear input" at bounding box center [260, 180] width 8 height 8
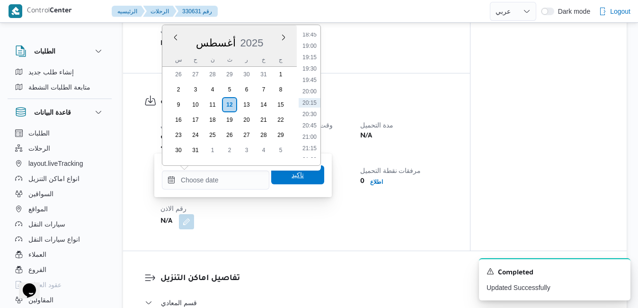
click at [277, 179] on span "تاكيد" at bounding box center [297, 174] width 53 height 19
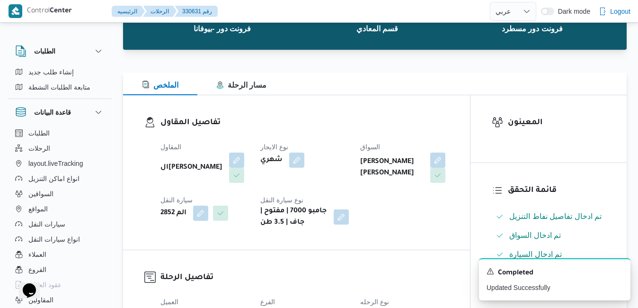
scroll to position [0, 0]
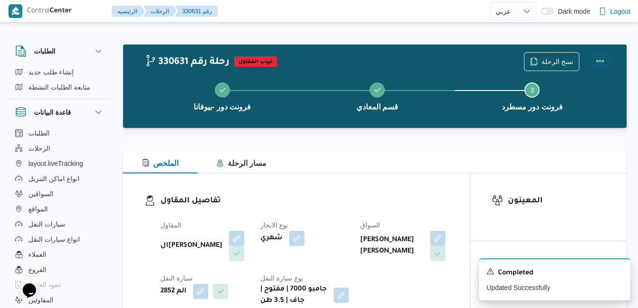
click at [598, 56] on button "Actions" at bounding box center [600, 61] width 19 height 19
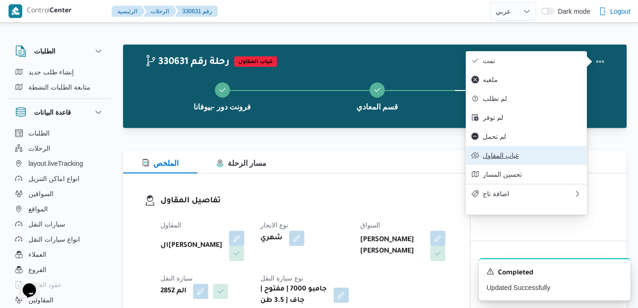
click at [503, 159] on span "غياب المقاول" at bounding box center [532, 156] width 98 height 8
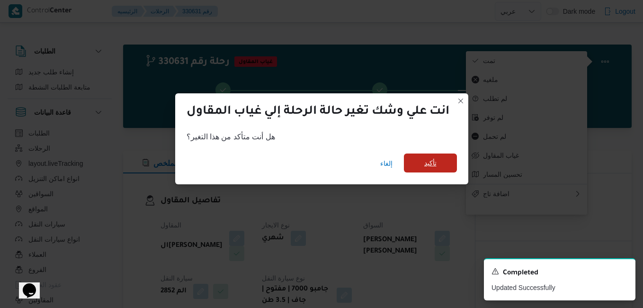
click at [429, 163] on span "تأكيد" at bounding box center [430, 162] width 12 height 11
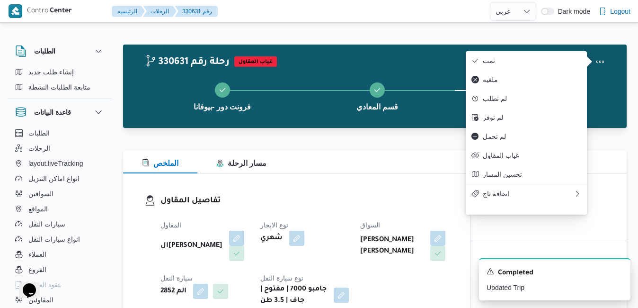
click at [334, 179] on div "تفاصيل المقاول المقاول السيد [PERSON_NAME] [PERSON_NAME] الايجار شهري السواق [P…" at bounding box center [296, 250] width 347 height 154
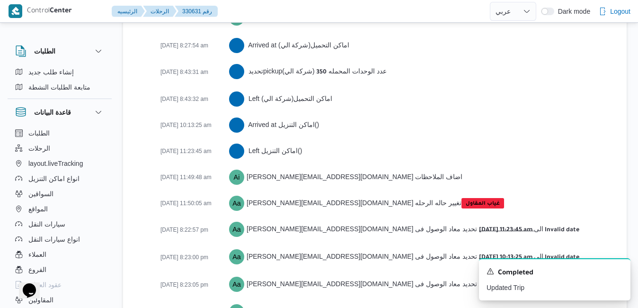
scroll to position [1750, 0]
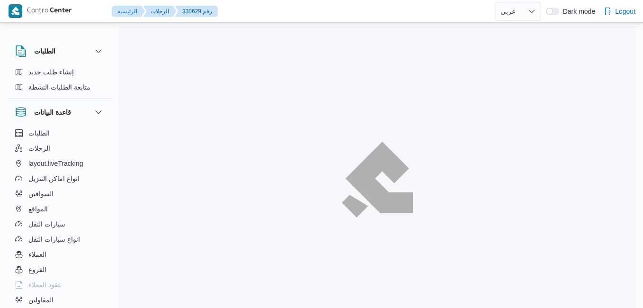
select select "ar"
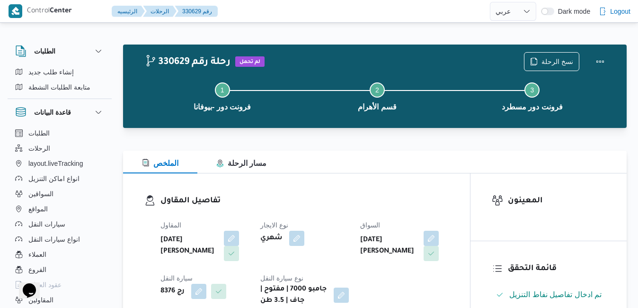
click at [394, 166] on div "الملخص مسار الرحلة" at bounding box center [375, 162] width 504 height 23
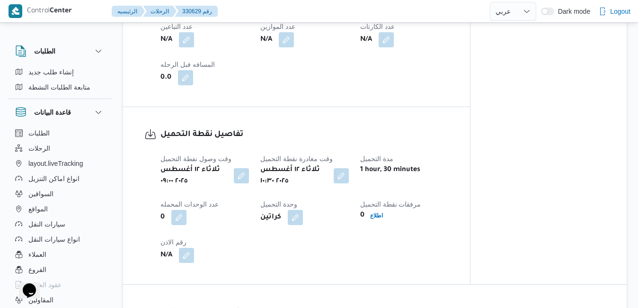
scroll to position [606, 0]
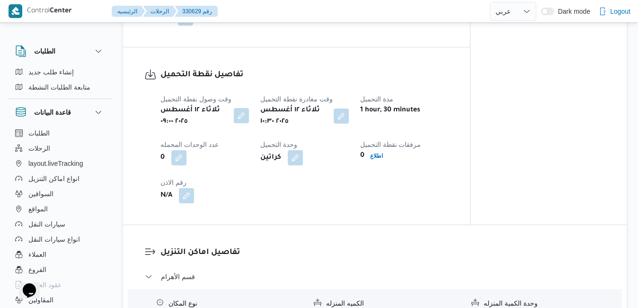
click at [243, 118] on button "button" at bounding box center [241, 115] width 15 height 15
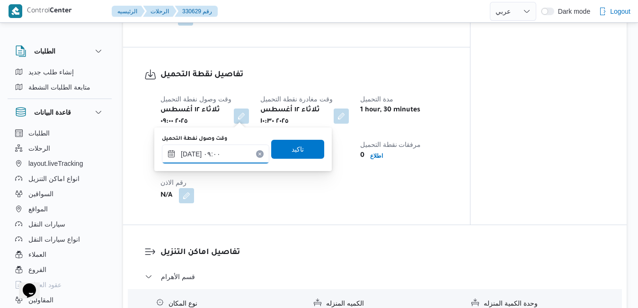
click at [217, 159] on input "[DATE] ٠٩:٠٠" at bounding box center [215, 153] width 107 height 19
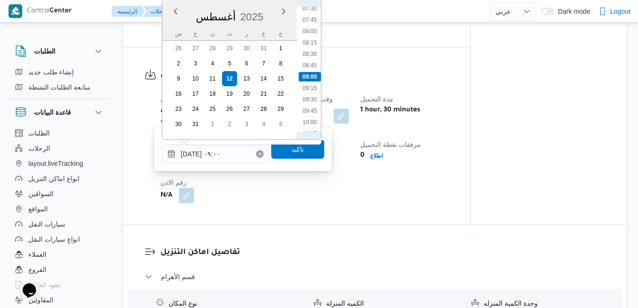
scroll to position [234, 0]
click at [309, 94] on li "07:00" at bounding box center [310, 94] width 22 height 9
type input "[DATE] ٠٧:٠٠"
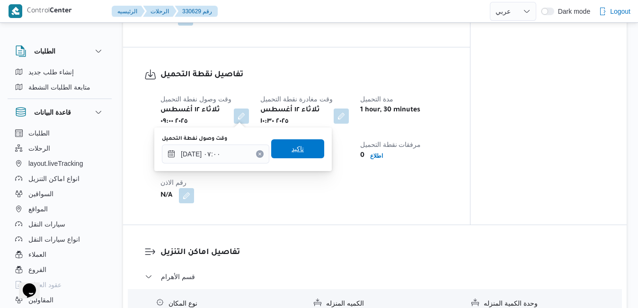
click at [292, 144] on span "تاكيد" at bounding box center [298, 148] width 12 height 11
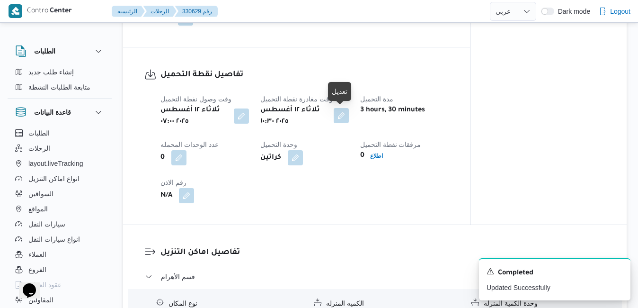
click at [346, 117] on button "button" at bounding box center [341, 115] width 15 height 15
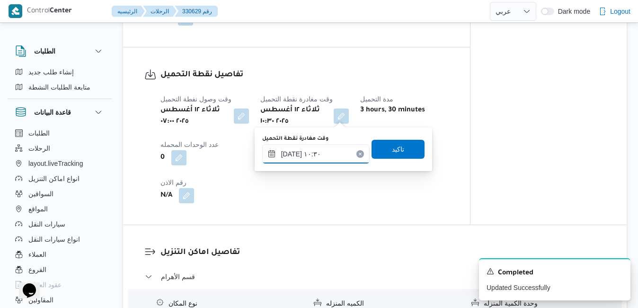
click at [319, 153] on input "[DATE] ١٠:٣٠" at bounding box center [315, 153] width 107 height 19
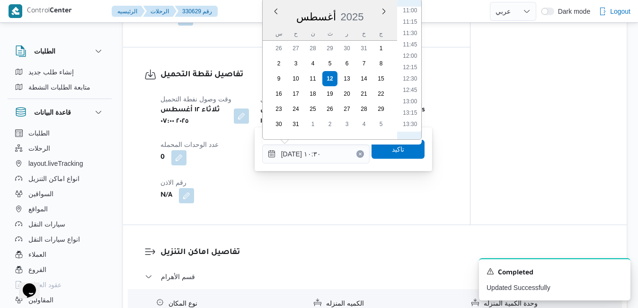
scroll to position [521, 0]
click at [412, 37] on li "12:00" at bounding box center [410, 35] width 22 height 9
type input "[DATE] ١٢:٠٠"
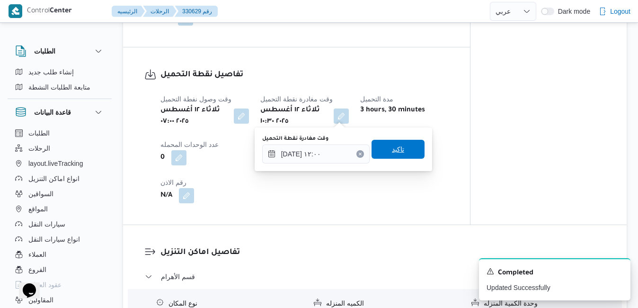
click at [392, 153] on span "تاكيد" at bounding box center [398, 148] width 12 height 11
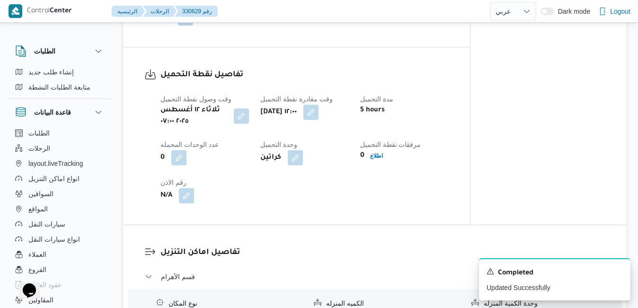
click at [617, 271] on icon "Dismiss toast" at bounding box center [620, 271] width 8 height 8
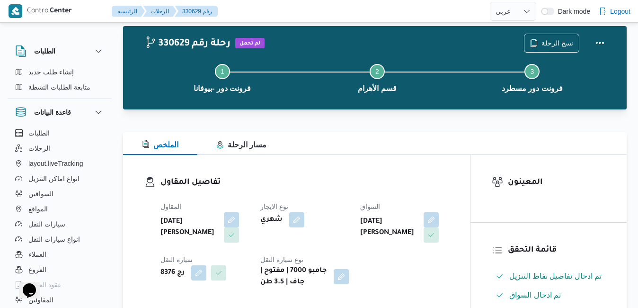
scroll to position [0, 0]
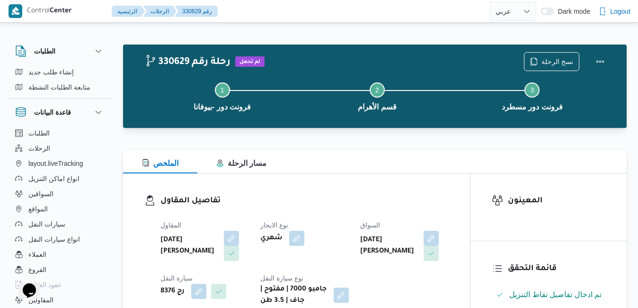
click at [590, 59] on div "نسخ الرحلة" at bounding box center [566, 61] width 97 height 30
click at [598, 59] on button "Actions" at bounding box center [600, 61] width 19 height 19
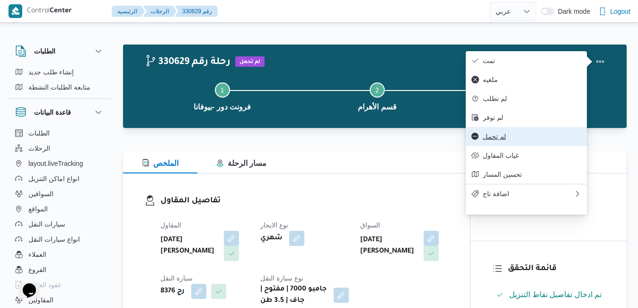
click at [505, 140] on span "لم تحمل" at bounding box center [532, 137] width 98 height 8
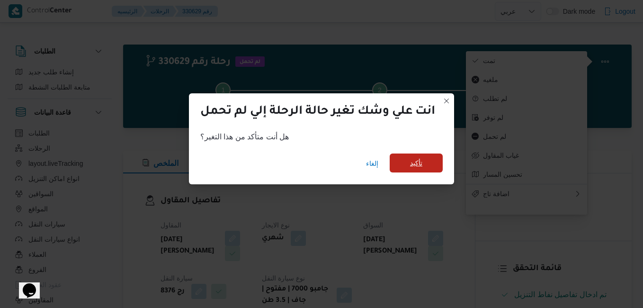
click at [419, 166] on span "تأكيد" at bounding box center [416, 162] width 12 height 11
